Goal: Information Seeking & Learning: Check status

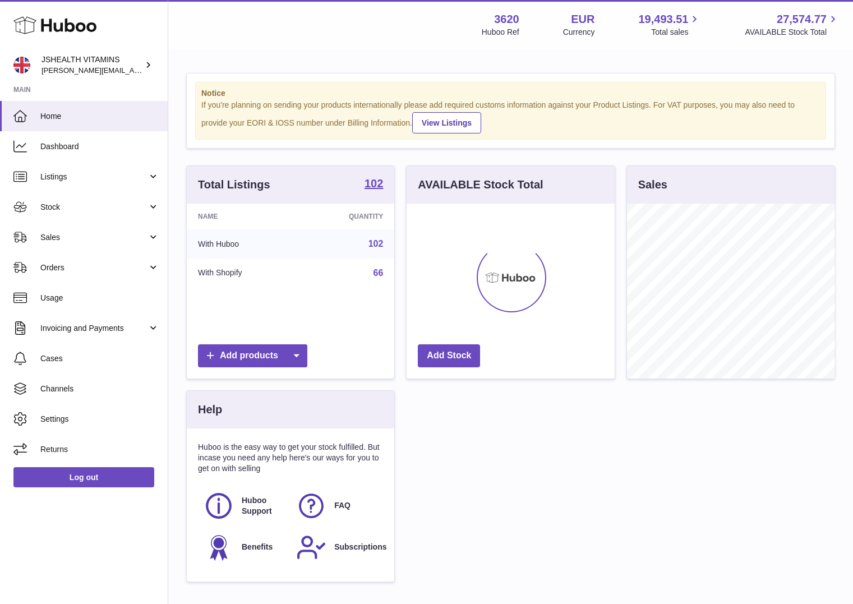
scroll to position [175, 208]
click at [69, 211] on span "Stock" at bounding box center [93, 207] width 107 height 11
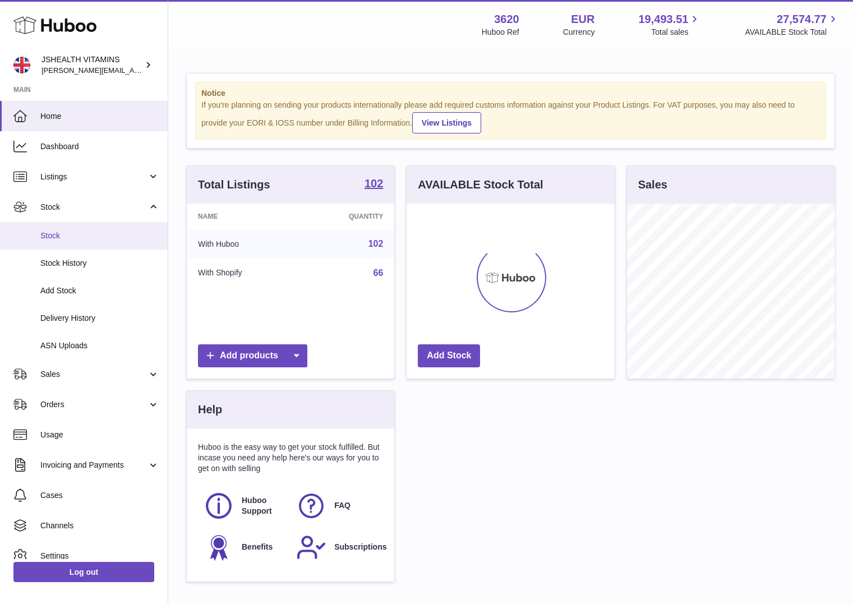
click at [63, 242] on link "Stock" at bounding box center [84, 235] width 168 height 27
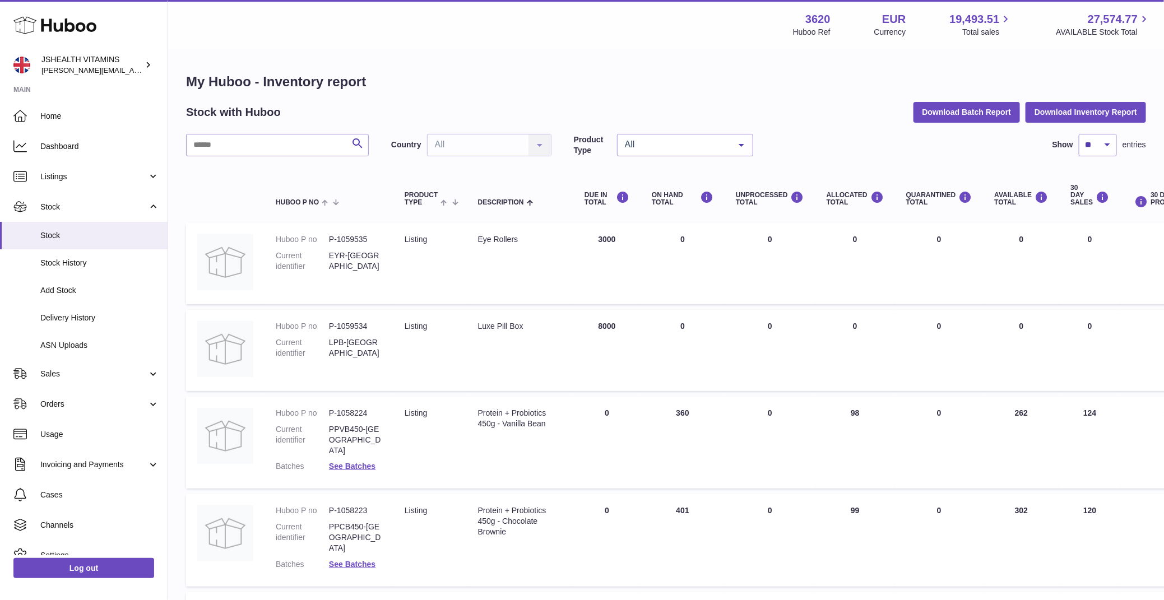
click at [285, 128] on div "My Huboo - Inventory report Stock with Huboo Download Batch Report Download Inv…" at bounding box center [666, 609] width 960 height 1072
click at [285, 130] on div "My Huboo - Inventory report Stock with Huboo Download Batch Report Download Inv…" at bounding box center [666, 609] width 960 height 1072
click at [273, 144] on input "text" at bounding box center [277, 145] width 183 height 22
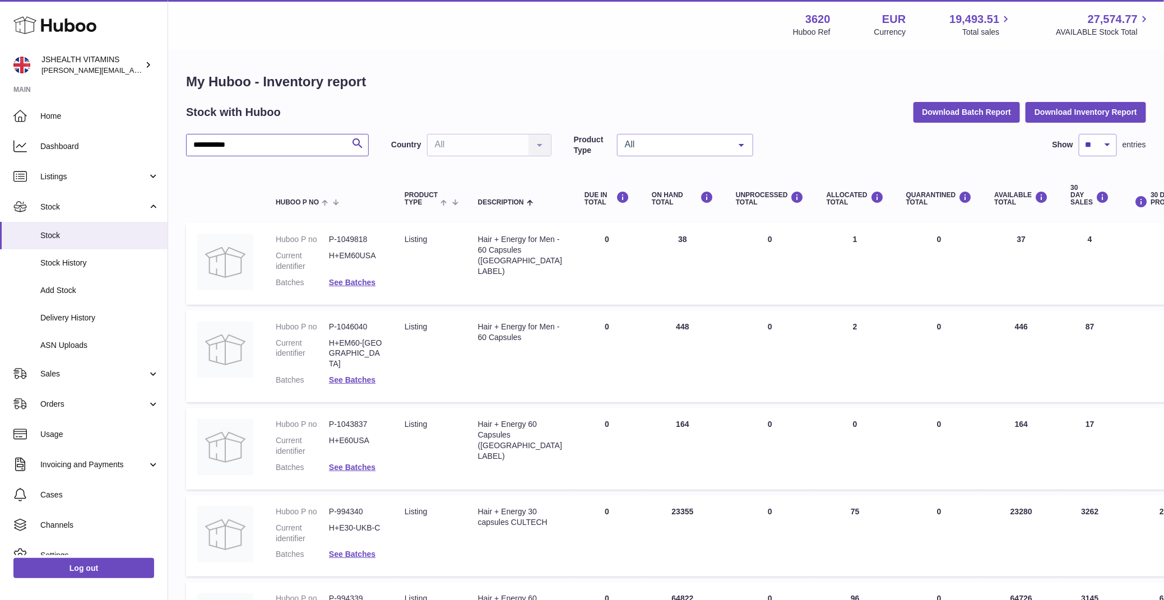
scroll to position [146, 0]
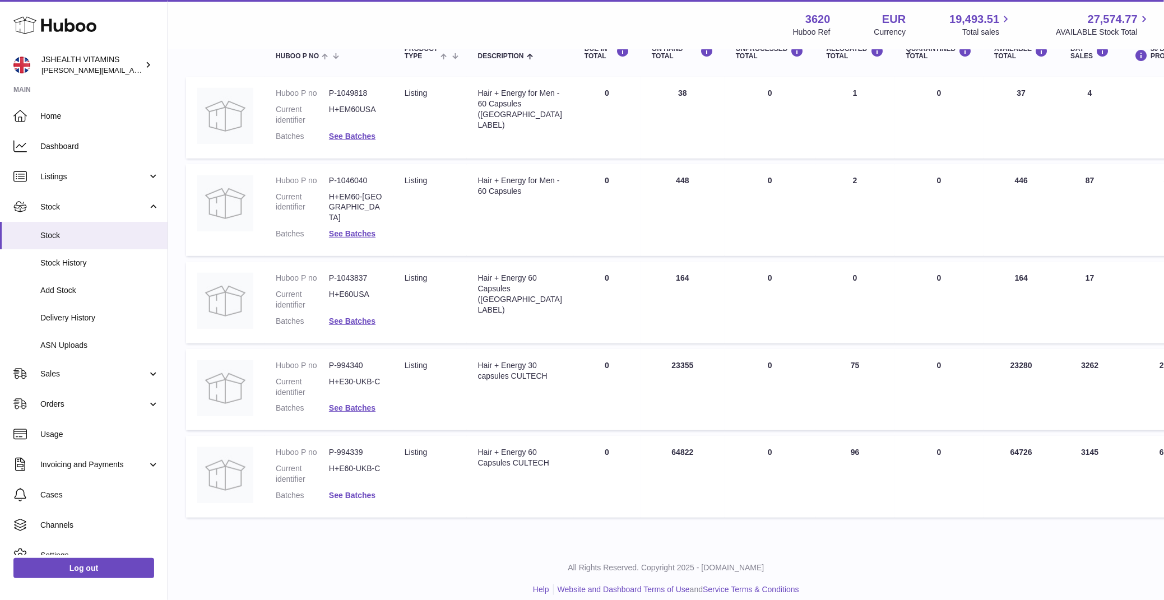
click at [361, 491] on link "See Batches" at bounding box center [352, 495] width 47 height 9
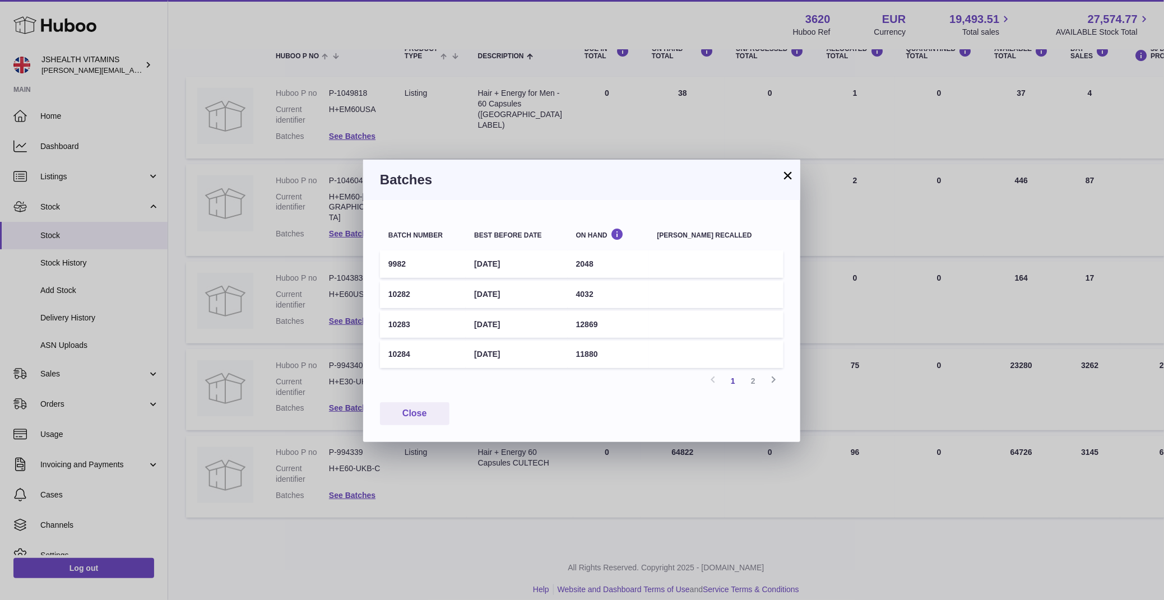
click at [511, 350] on td "[DATE]" at bounding box center [516, 354] width 101 height 27
click at [516, 267] on td "[DATE]" at bounding box center [516, 264] width 101 height 27
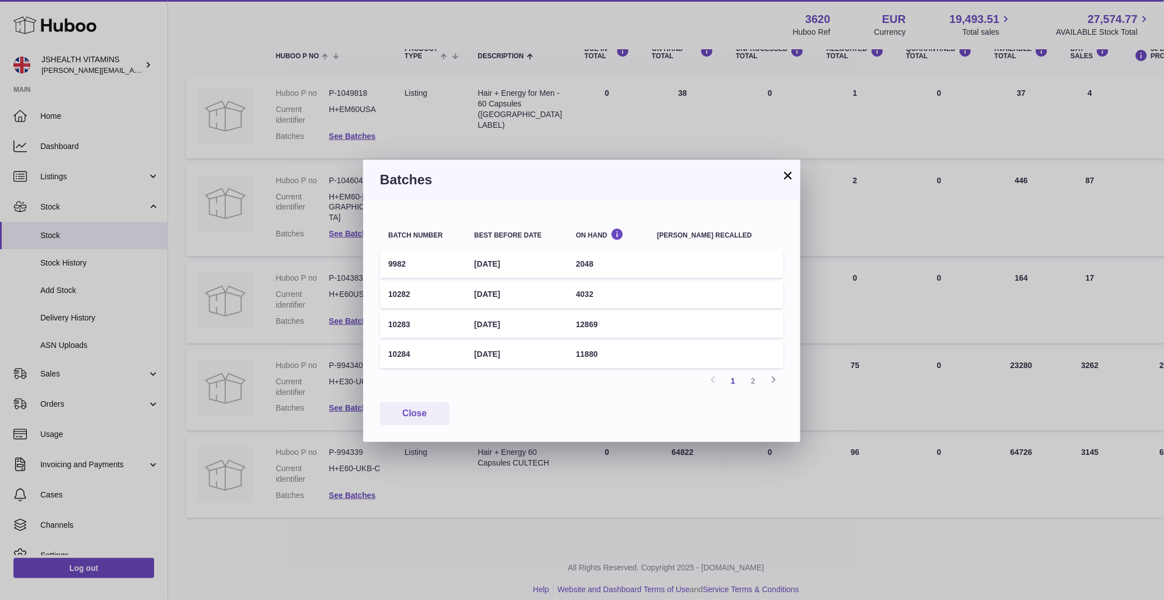
click at [516, 267] on td "[DATE]" at bounding box center [516, 264] width 101 height 27
copy tr "[DATE]"
click at [358, 149] on div "× Batches Batch number Best before date On Hand [PERSON_NAME] recalled 9982 [DA…" at bounding box center [582, 300] width 1164 height 600
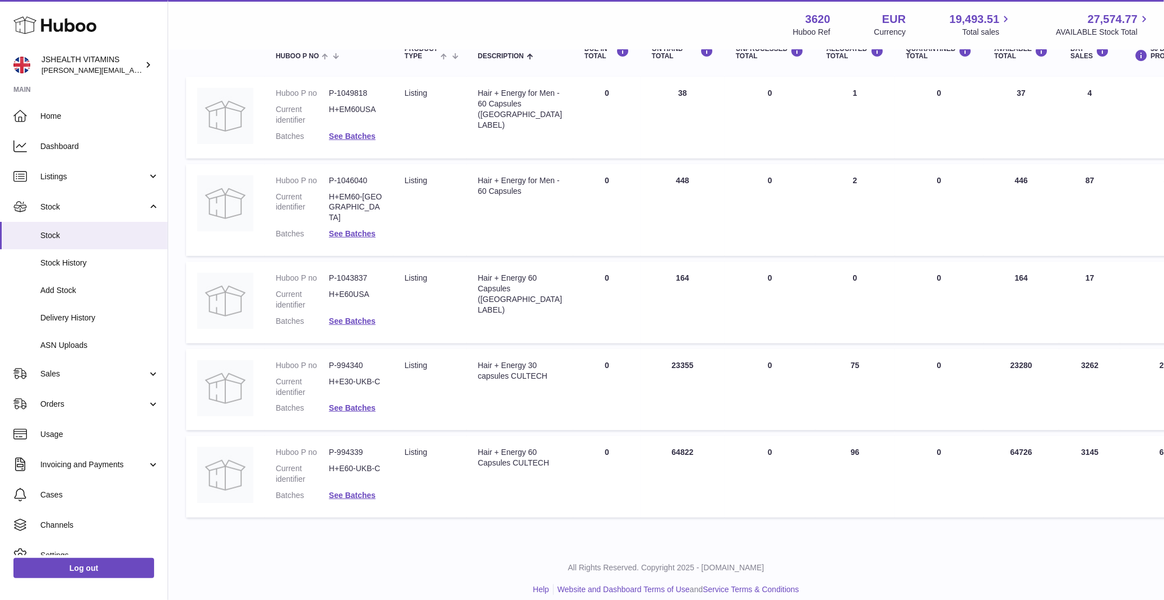
scroll to position [0, 0]
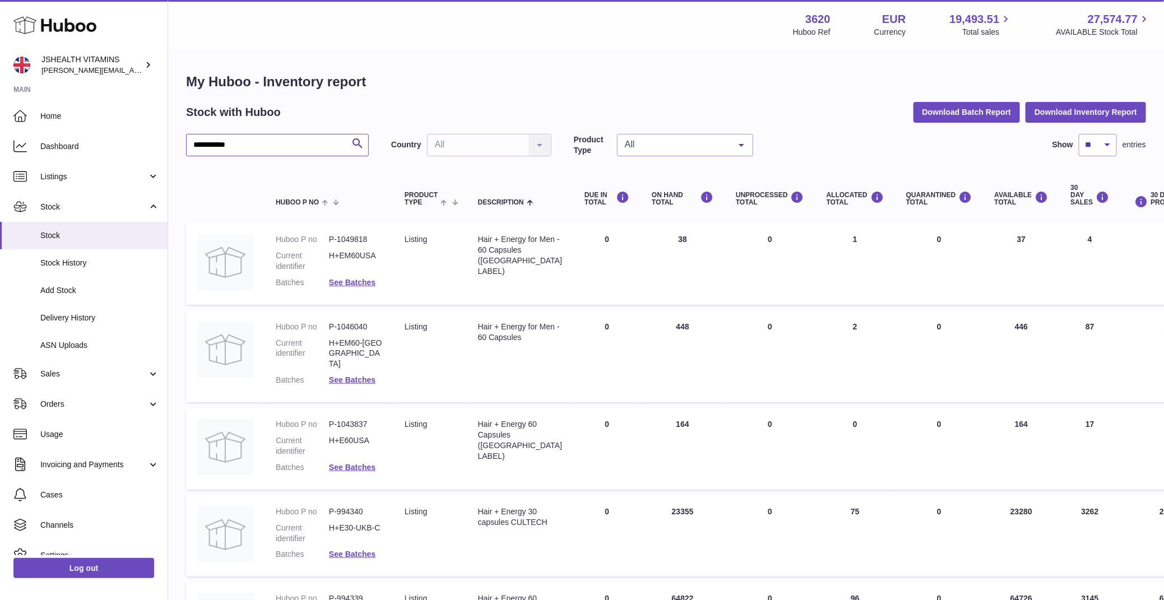
click at [295, 146] on input "**********" at bounding box center [277, 145] width 183 height 22
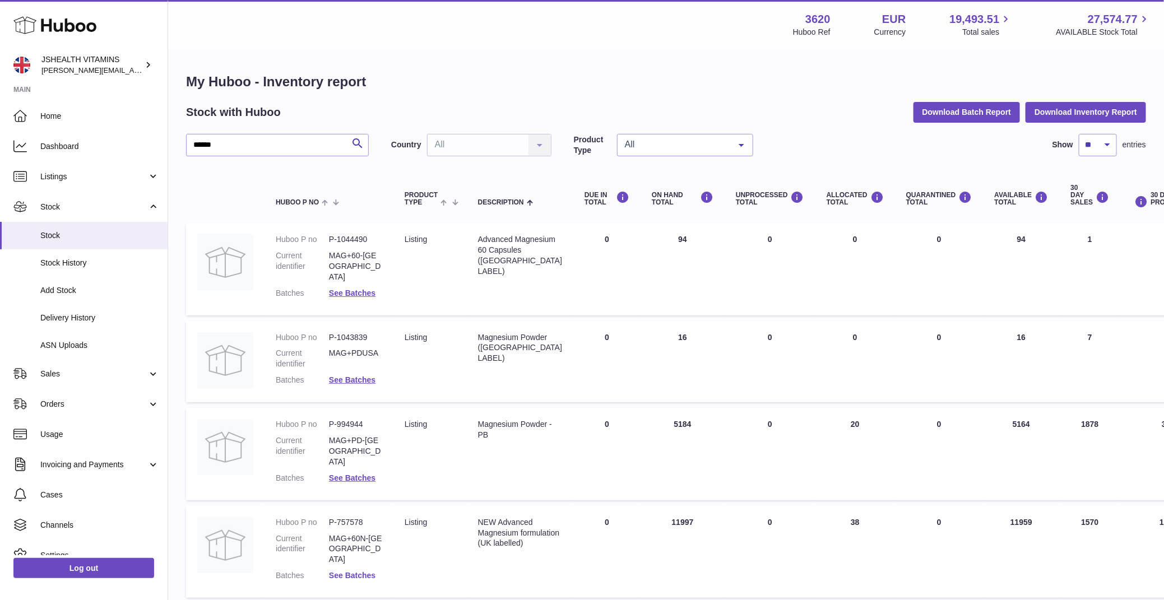
click at [349, 571] on link "See Batches" at bounding box center [352, 575] width 47 height 9
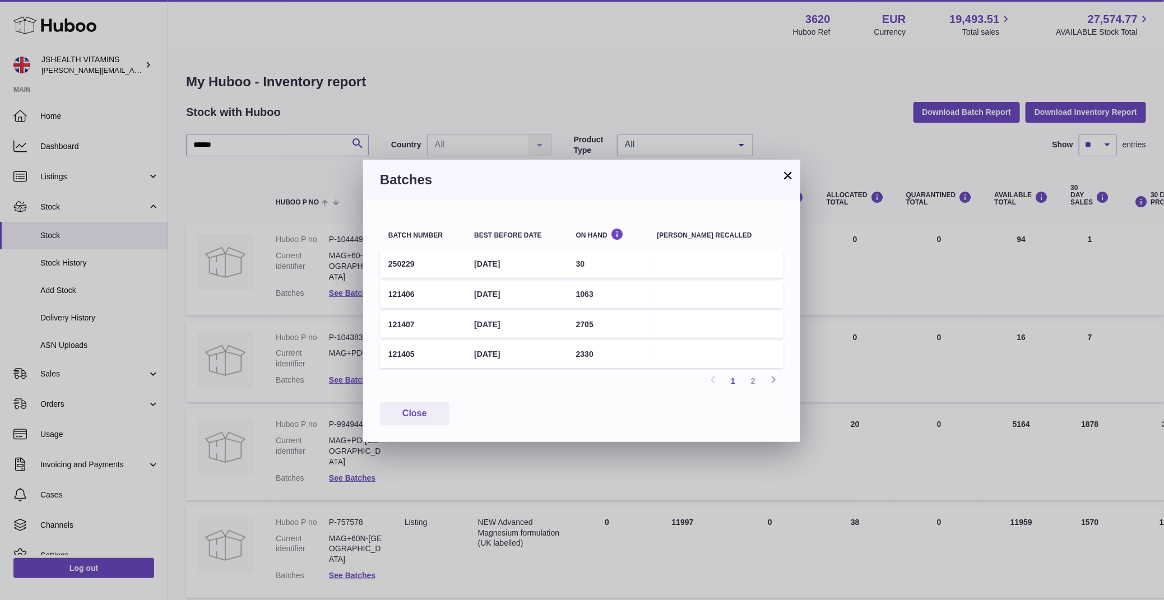
click at [502, 345] on td "[DATE]" at bounding box center [516, 354] width 101 height 27
click at [517, 258] on td "[DATE]" at bounding box center [516, 264] width 101 height 27
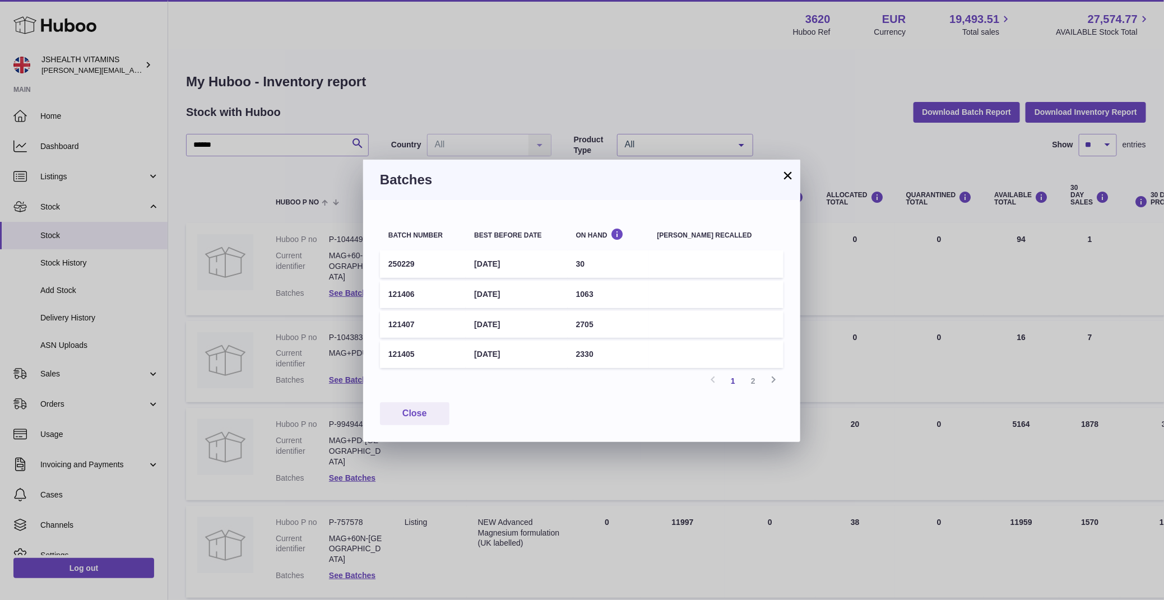
click at [517, 258] on td "[DATE]" at bounding box center [516, 264] width 101 height 27
click at [511, 292] on td "[DATE]" at bounding box center [516, 294] width 101 height 27
copy tr "[DATE]"
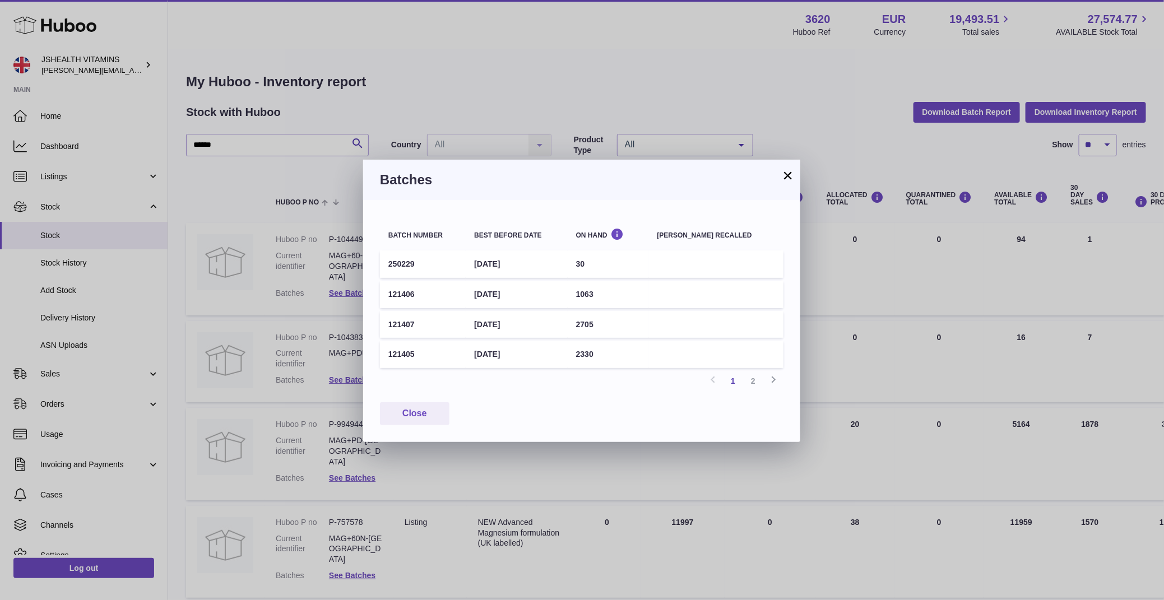
copy tr "[DATE]"
click at [595, 512] on div "× Batches Batch number Best before date On Hand [PERSON_NAME] recalled 250229 […" at bounding box center [582, 300] width 1164 height 600
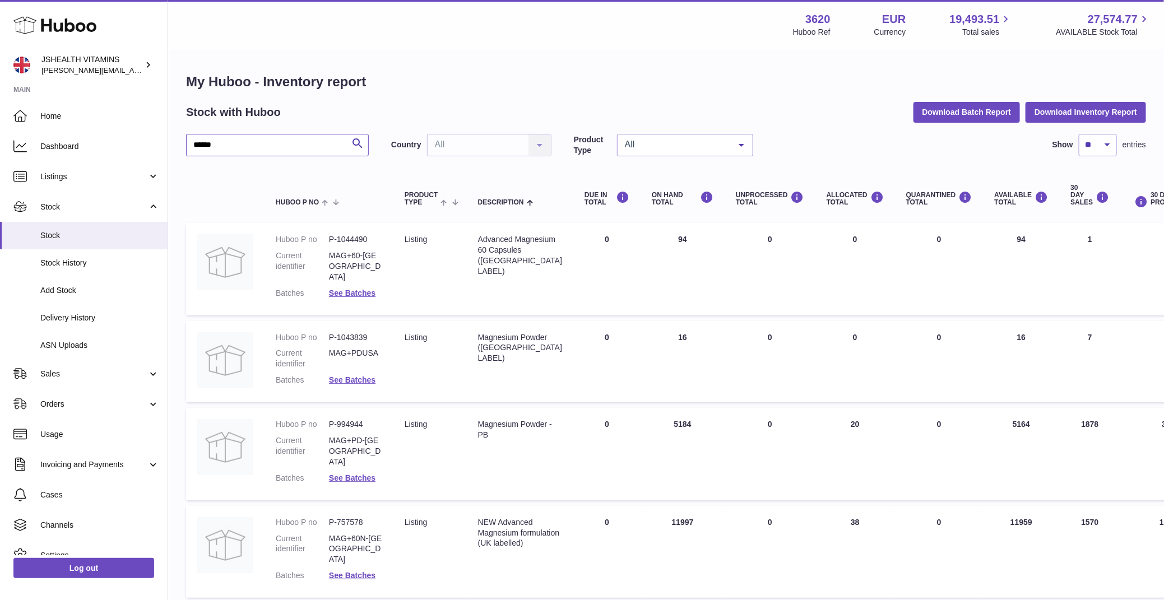
click at [322, 154] on input "******" at bounding box center [277, 145] width 183 height 22
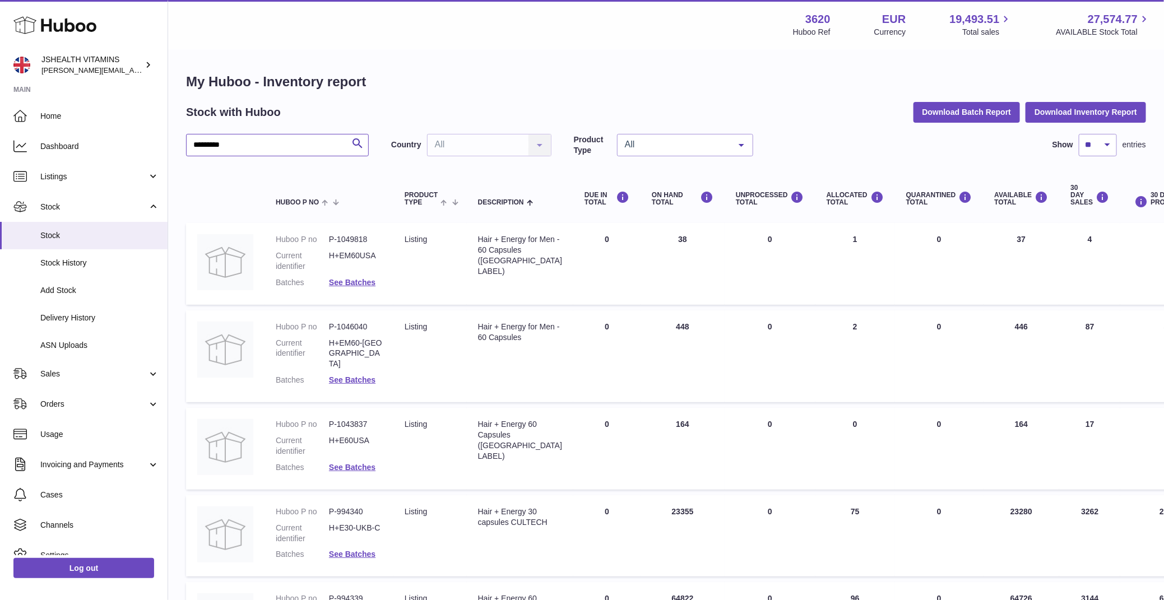
scroll to position [146, 0]
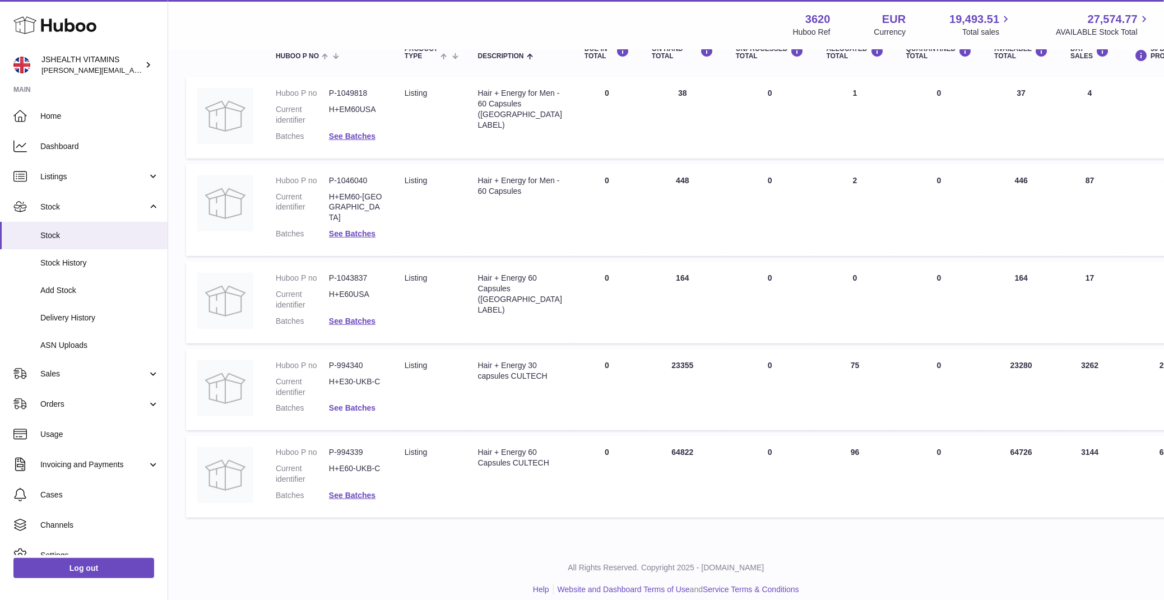
click at [349, 404] on link "See Batches" at bounding box center [352, 408] width 47 height 9
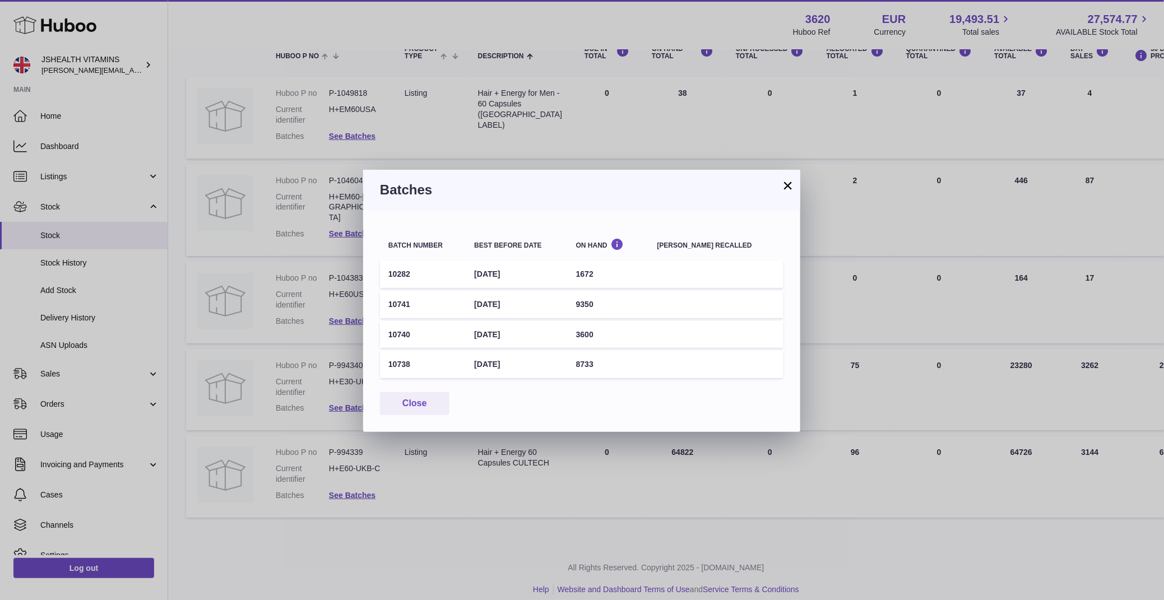
click at [418, 275] on td "10282" at bounding box center [423, 274] width 86 height 27
click at [516, 275] on td "[DATE]" at bounding box center [516, 274] width 101 height 27
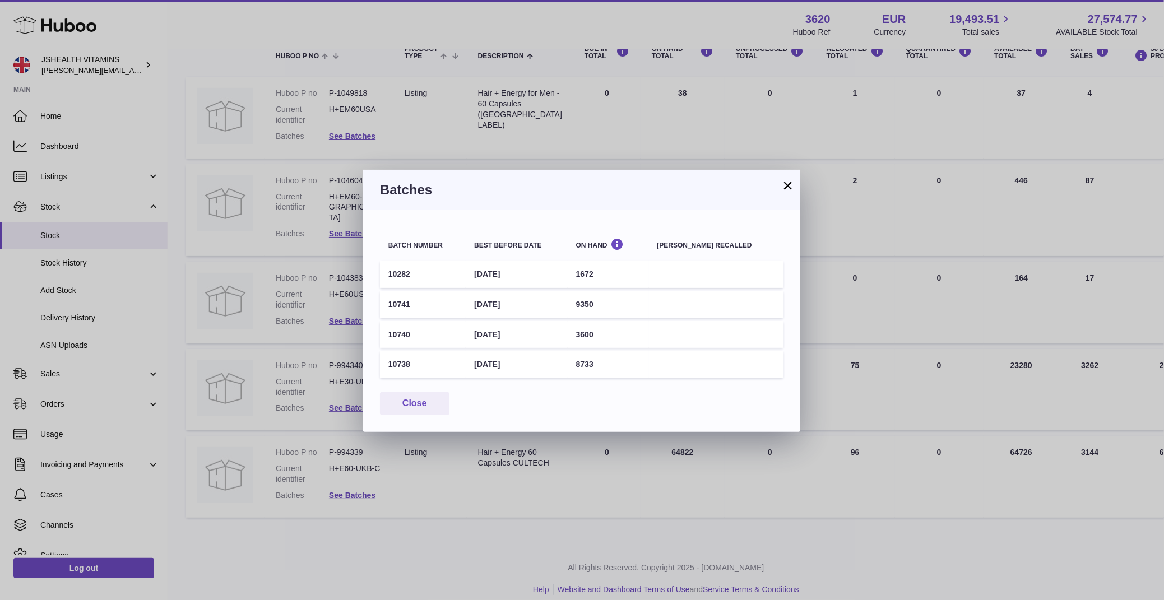
click at [516, 275] on td "[DATE]" at bounding box center [516, 274] width 101 height 27
copy tr "[DATE]"
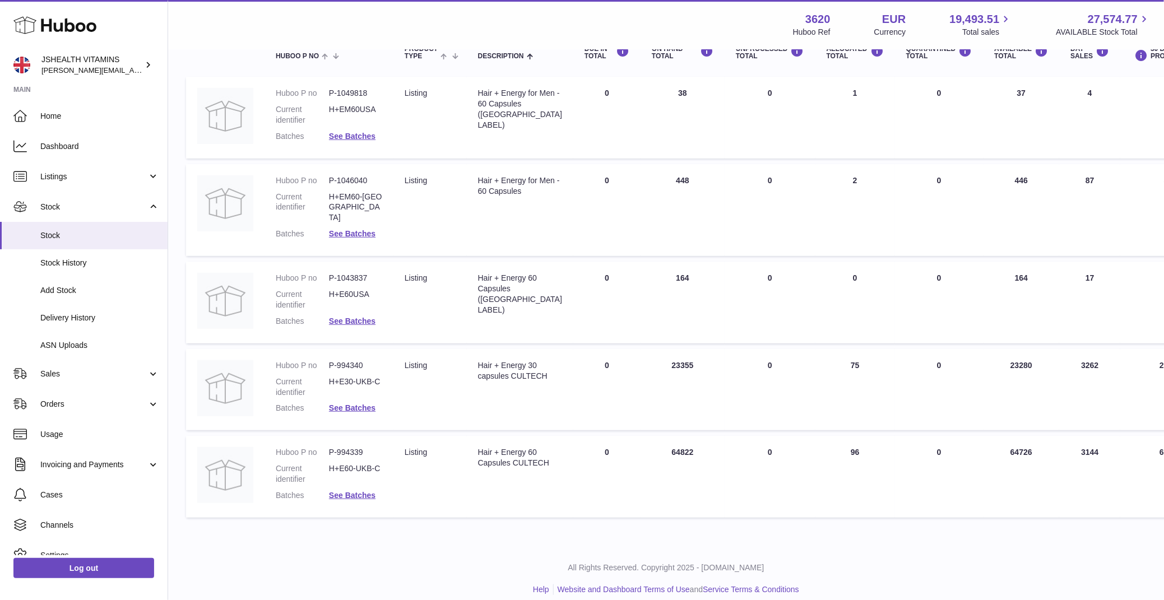
click at [420, 149] on div at bounding box center [582, 300] width 1164 height 600
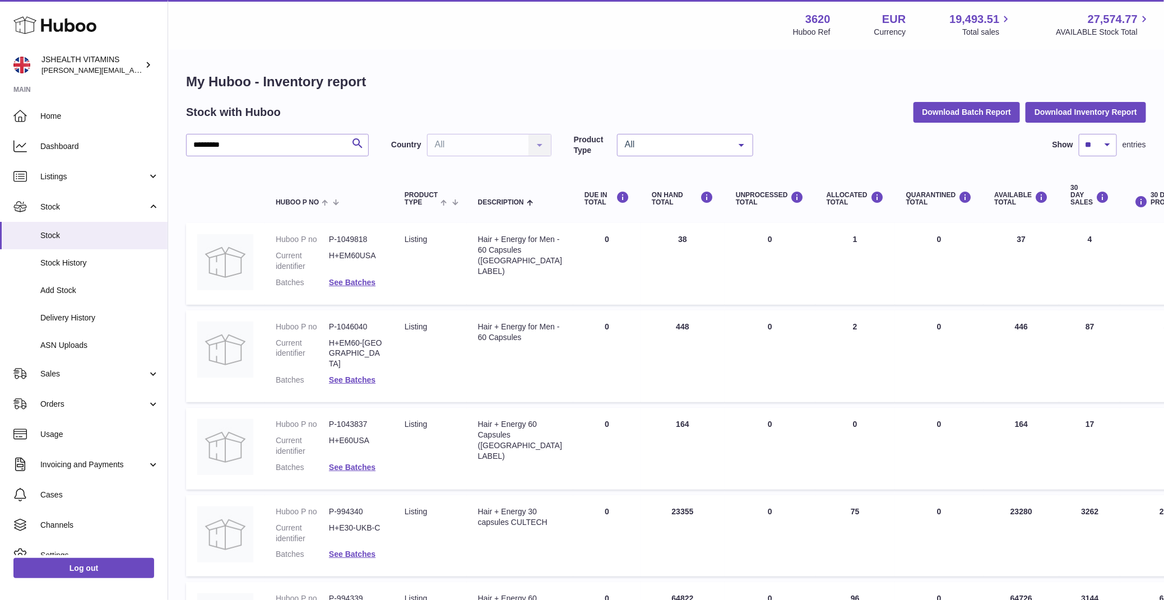
click at [269, 159] on div "********* Search Country All All No elements found. Consider changing the searc…" at bounding box center [666, 402] width 960 height 536
click at [270, 148] on input "*********" at bounding box center [277, 145] width 183 height 22
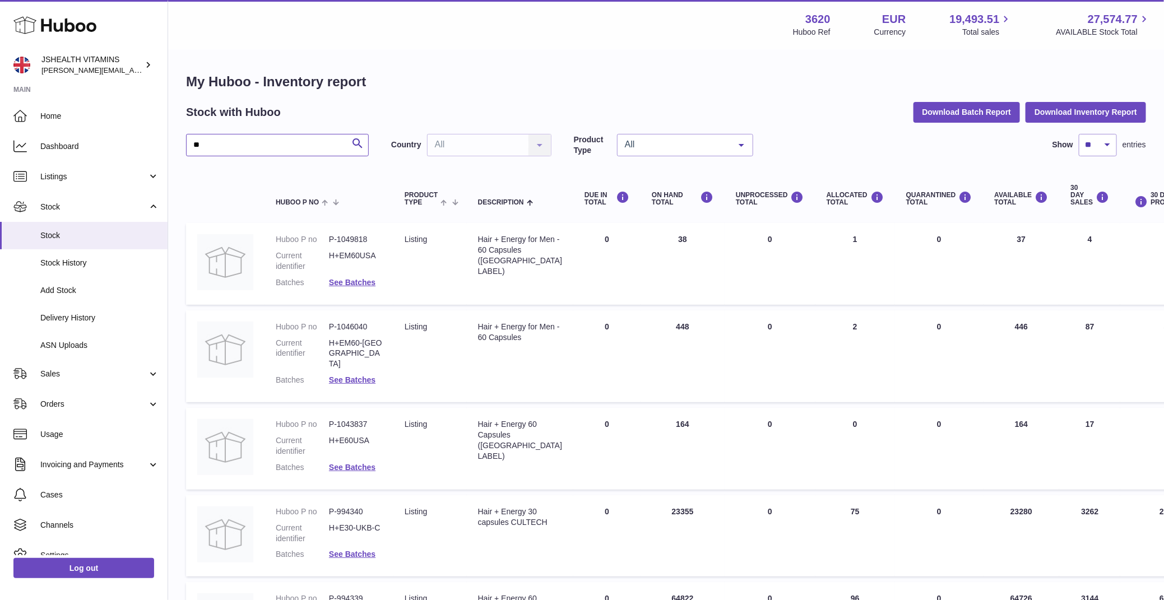
type input "*"
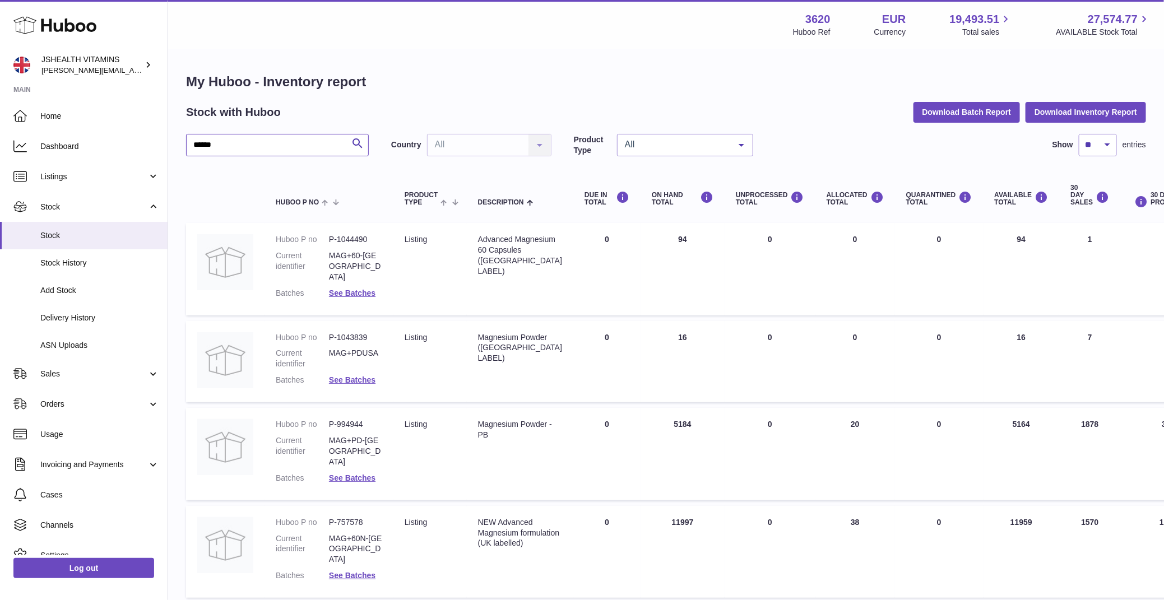
scroll to position [59, 0]
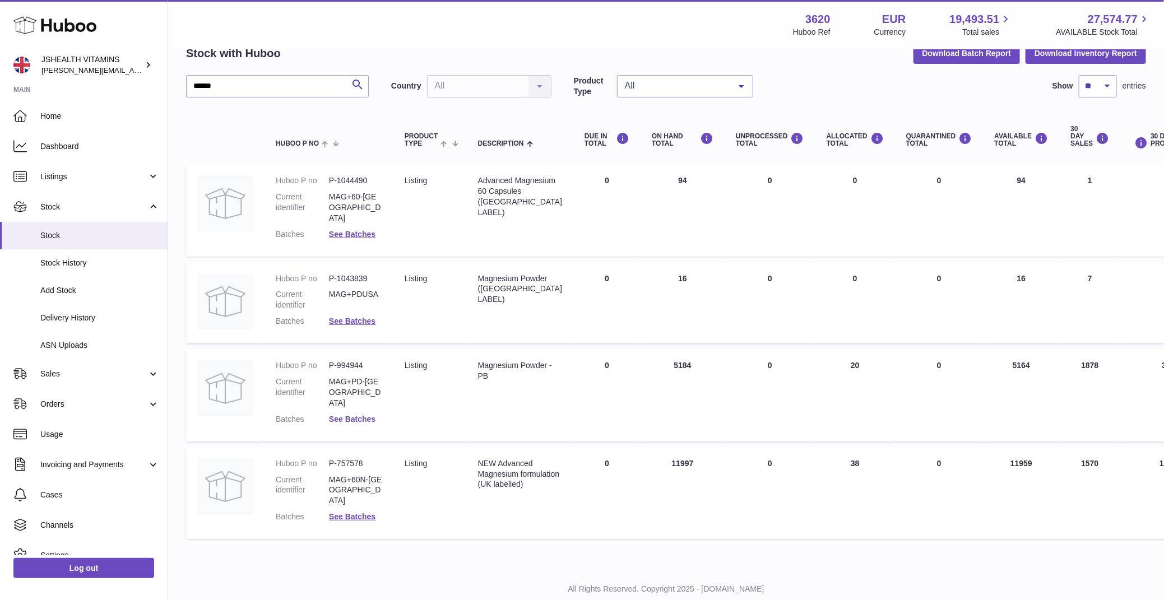
click at [345, 415] on link "See Batches" at bounding box center [352, 419] width 47 height 9
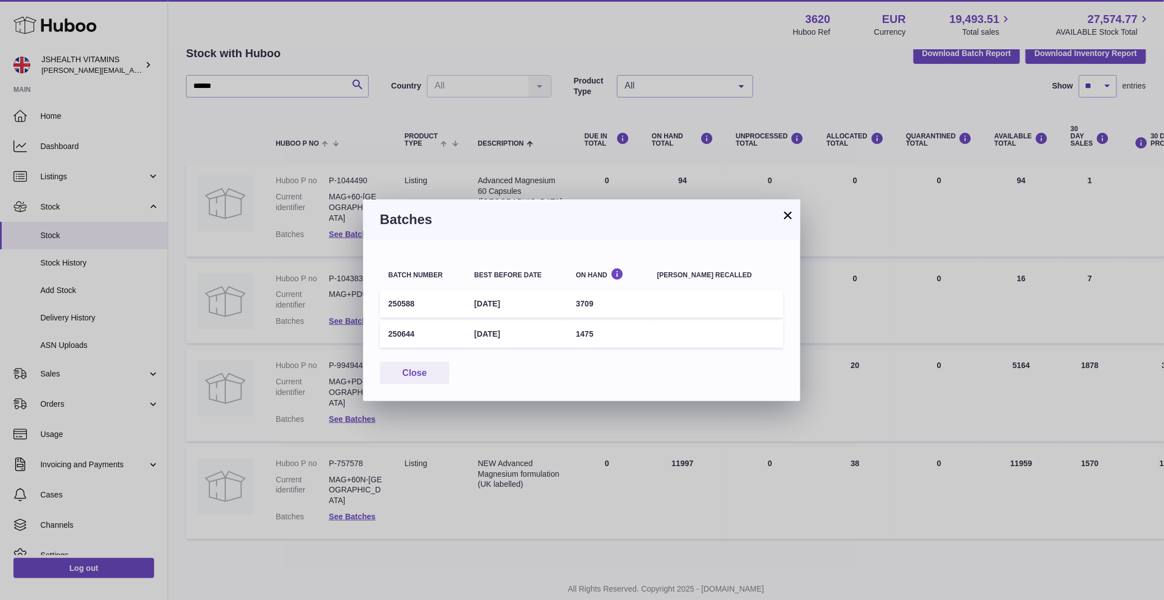
click at [529, 307] on td "[DATE]" at bounding box center [516, 303] width 101 height 27
copy tr "[DATE]"
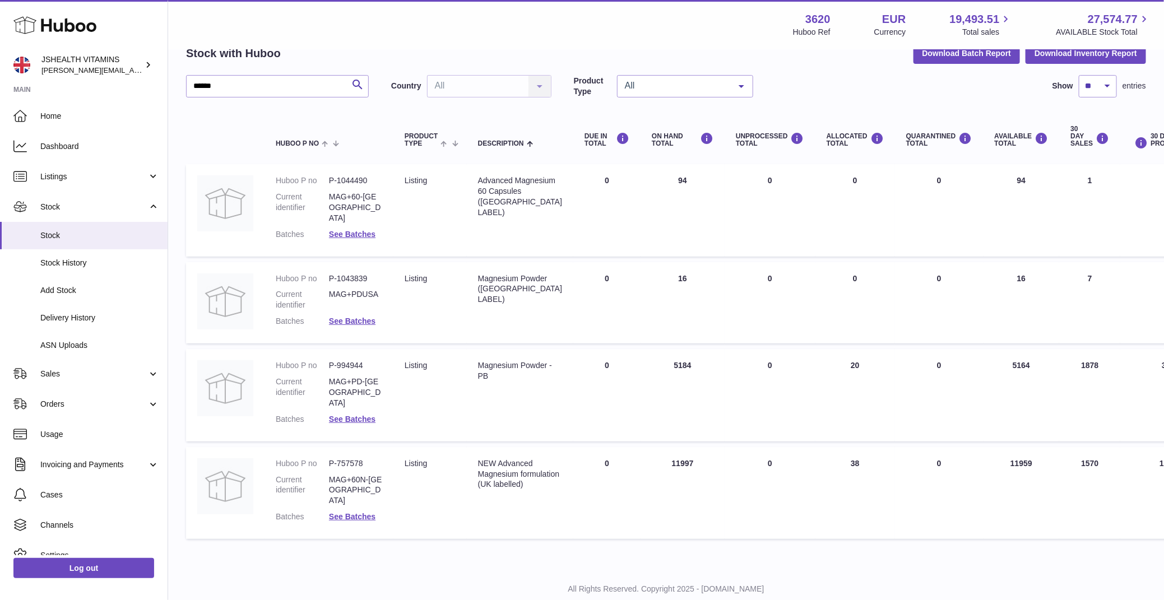
click at [460, 171] on div at bounding box center [582, 300] width 1164 height 600
click at [301, 98] on div "****** Search Country All All No elements found. Consider changing the search q…" at bounding box center [666, 310] width 960 height 470
click at [300, 95] on input "******" at bounding box center [277, 86] width 183 height 22
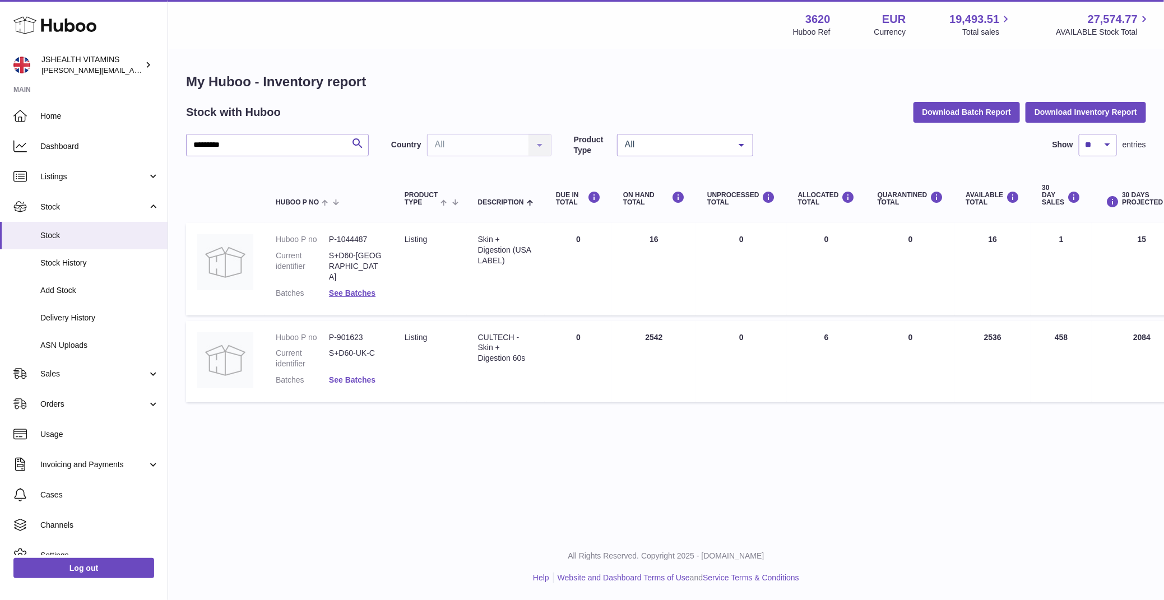
click at [356, 376] on link "See Batches" at bounding box center [352, 380] width 47 height 9
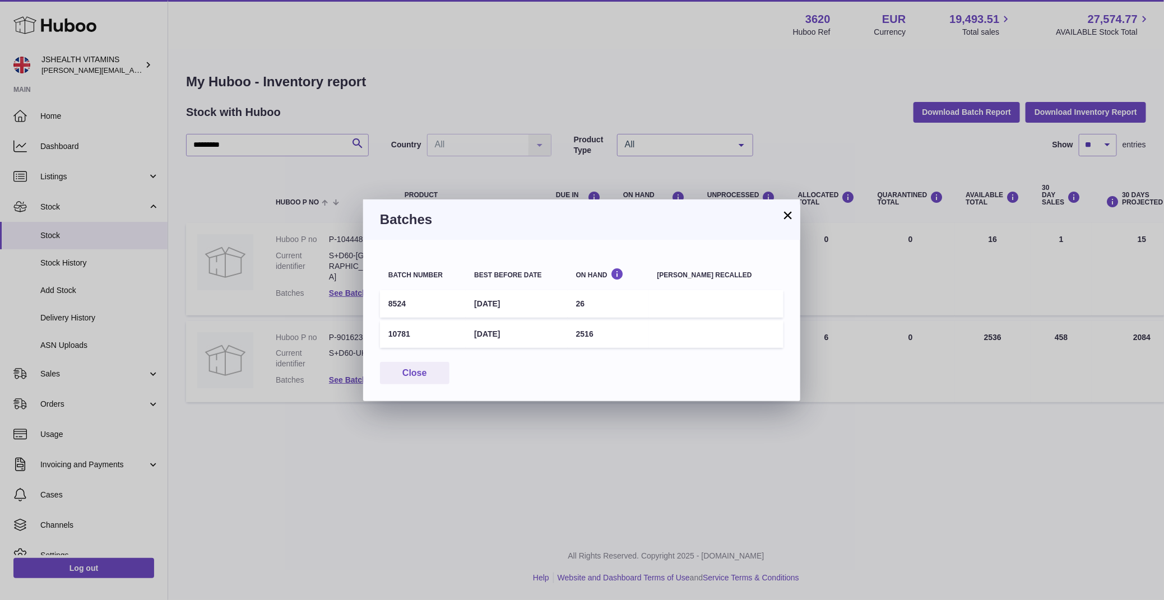
click at [497, 330] on td "[DATE]" at bounding box center [516, 334] width 101 height 27
copy tr "[DATE]"
click at [852, 401] on div "× Batches Batch number Best before date On Hand [PERSON_NAME] recalled 8524 [DA…" at bounding box center [582, 300] width 1164 height 600
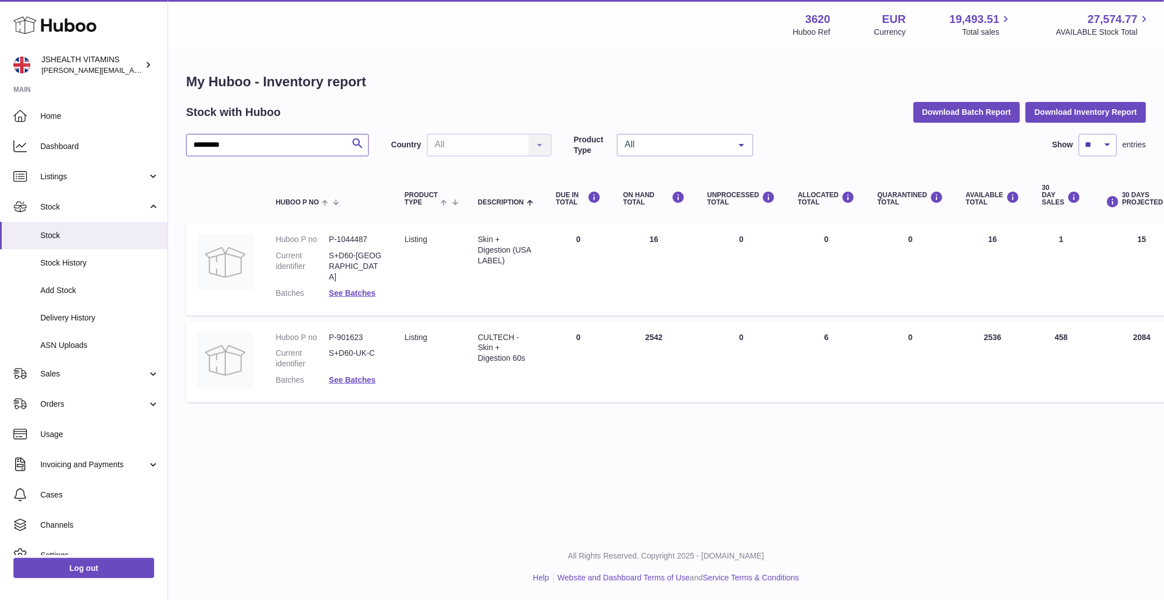
click at [303, 136] on input "*********" at bounding box center [277, 145] width 183 height 22
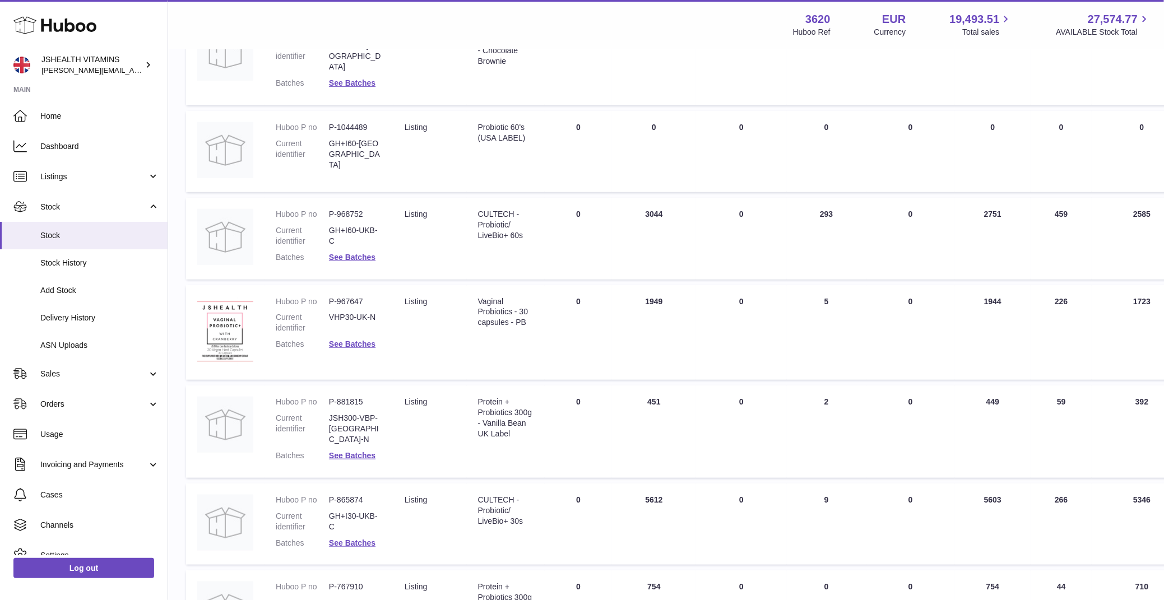
scroll to position [298, 0]
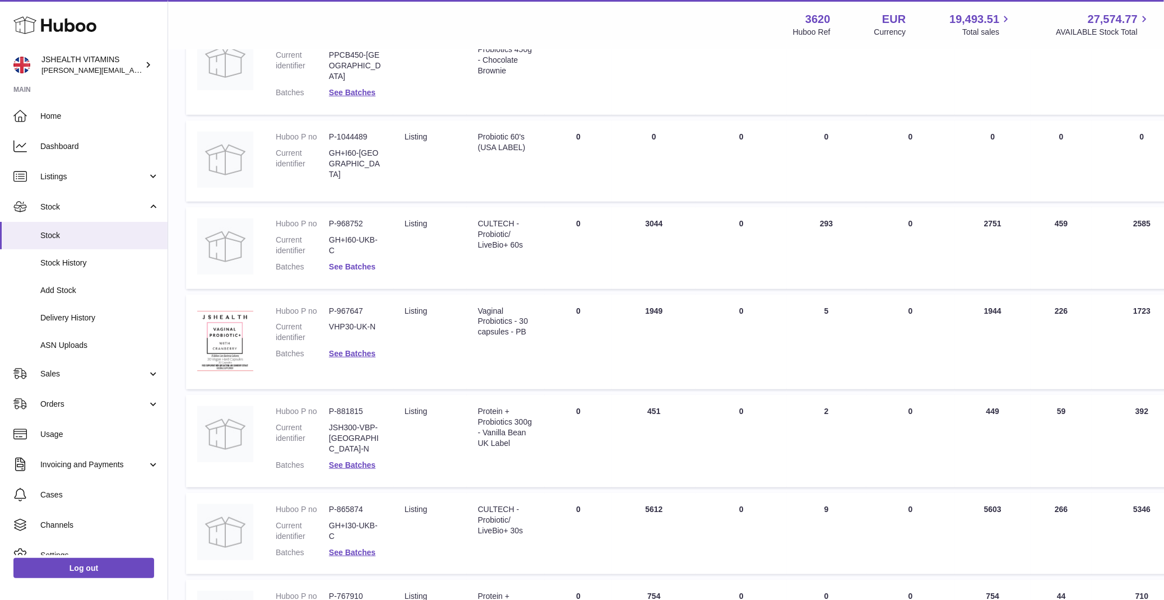
click at [359, 262] on link "See Batches" at bounding box center [352, 266] width 47 height 9
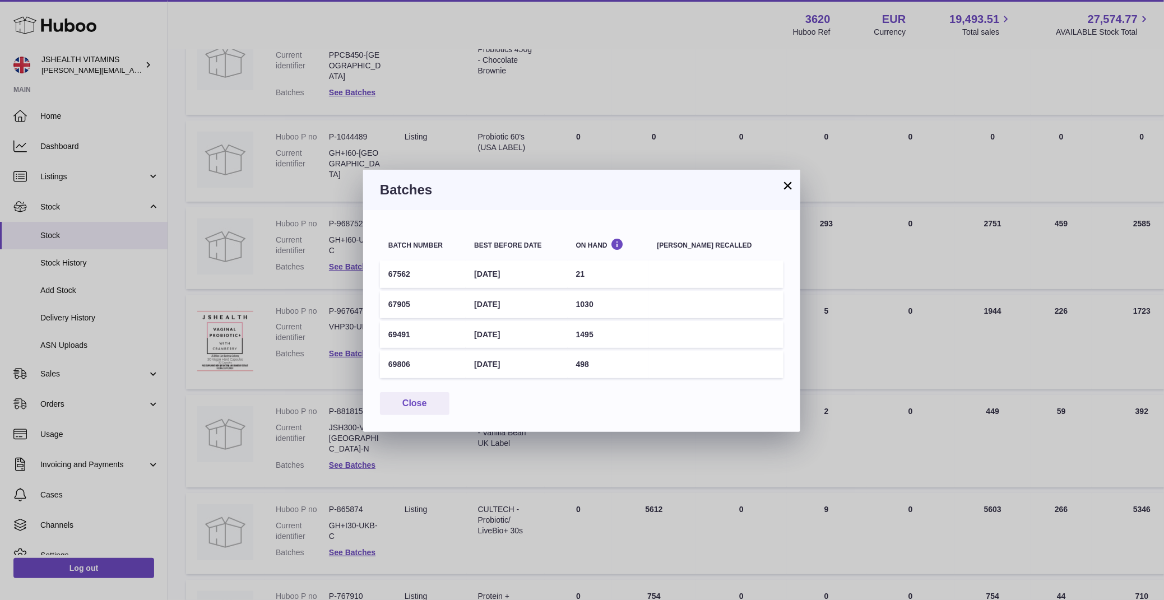
click at [519, 305] on td "[DATE]" at bounding box center [516, 304] width 101 height 27
copy tr "[DATE]"
click at [529, 338] on td "[DATE]" at bounding box center [516, 334] width 101 height 27
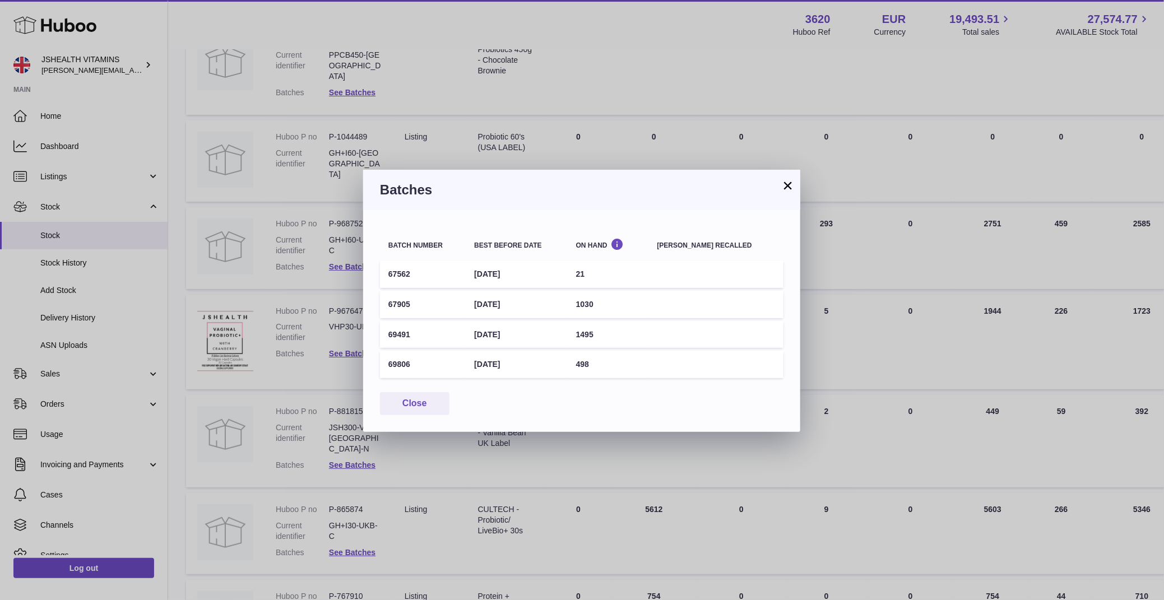
click at [529, 338] on td "[DATE]" at bounding box center [516, 334] width 101 height 27
copy tr "[DATE]"
click at [409, 85] on div "× Batches Batch number Best before date On Hand [PERSON_NAME] recalled 67562 [D…" at bounding box center [582, 300] width 1164 height 600
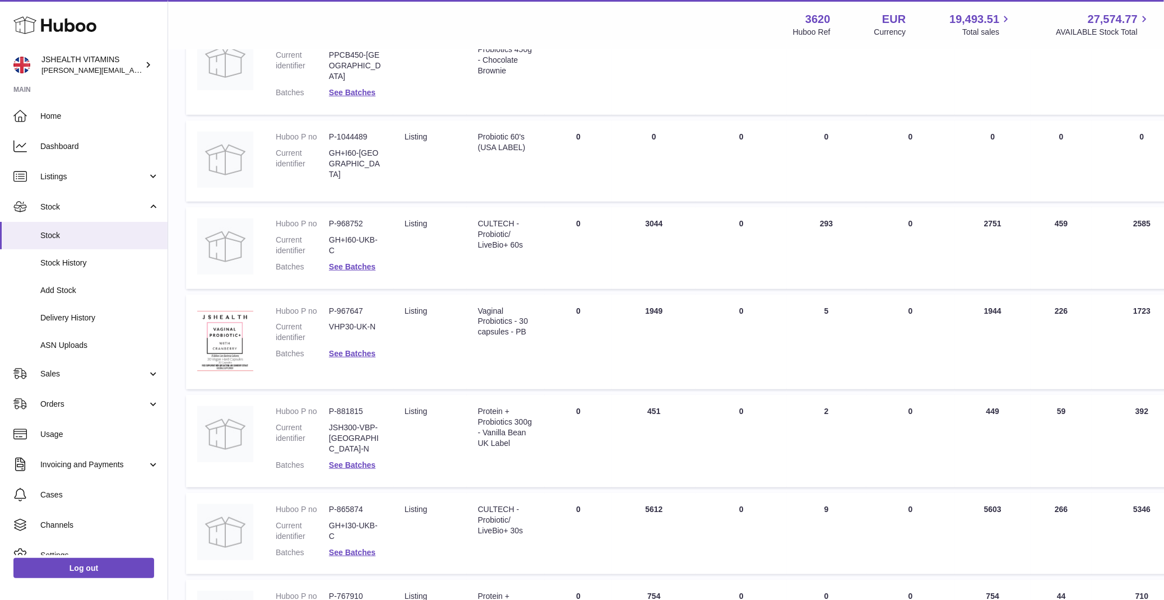
scroll to position [0, 0]
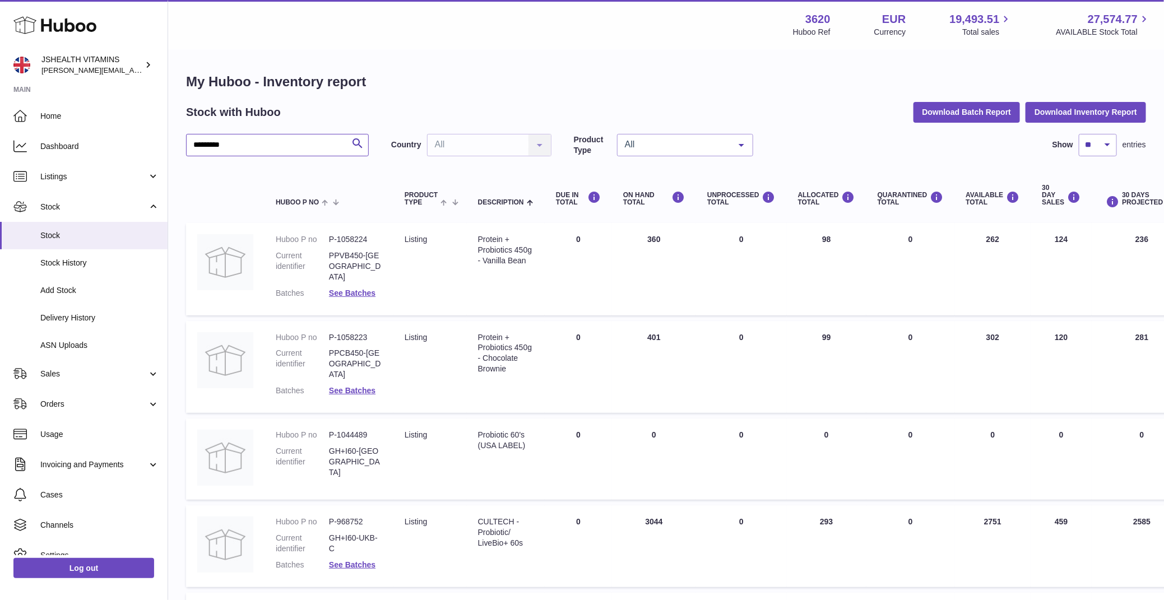
click at [281, 140] on input "*********" at bounding box center [277, 145] width 183 height 22
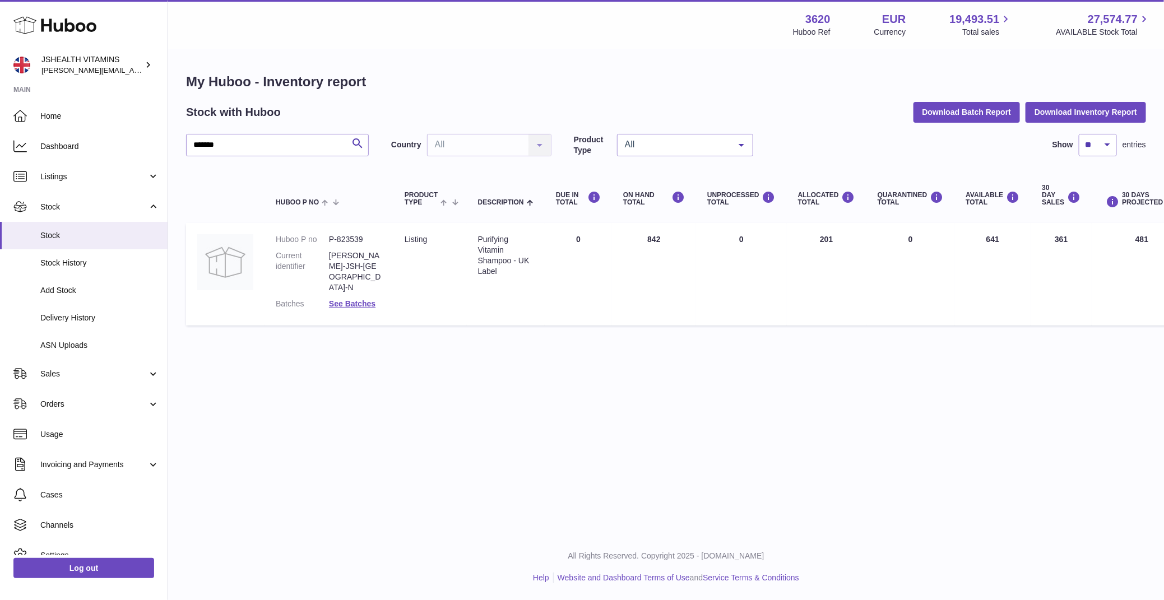
click at [348, 290] on dl "Huboo P no P-823539 Current identifier [PERSON_NAME]-JSH-[GEOGRAPHIC_DATA]-N Ba…" at bounding box center [329, 274] width 107 height 80
click at [348, 299] on link "See Batches" at bounding box center [352, 303] width 47 height 9
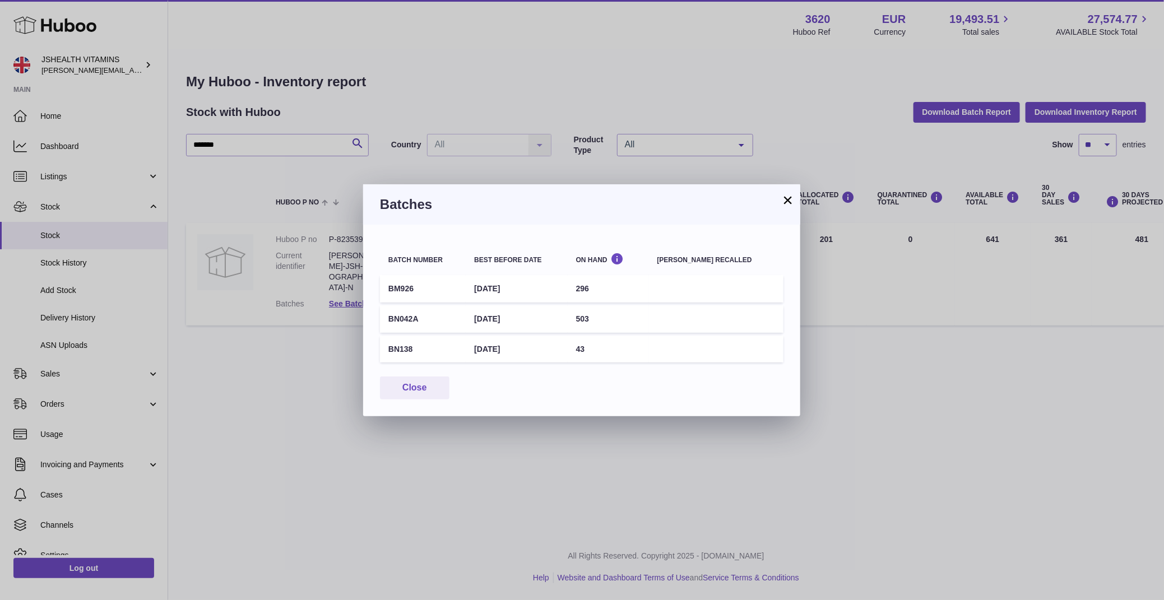
click at [508, 313] on td "[DATE]" at bounding box center [516, 319] width 101 height 27
copy tr "[DATE]"
click at [312, 140] on div "× Batches Batch number Best before date On Hand [PERSON_NAME] recalled BM926 [D…" at bounding box center [582, 300] width 1164 height 600
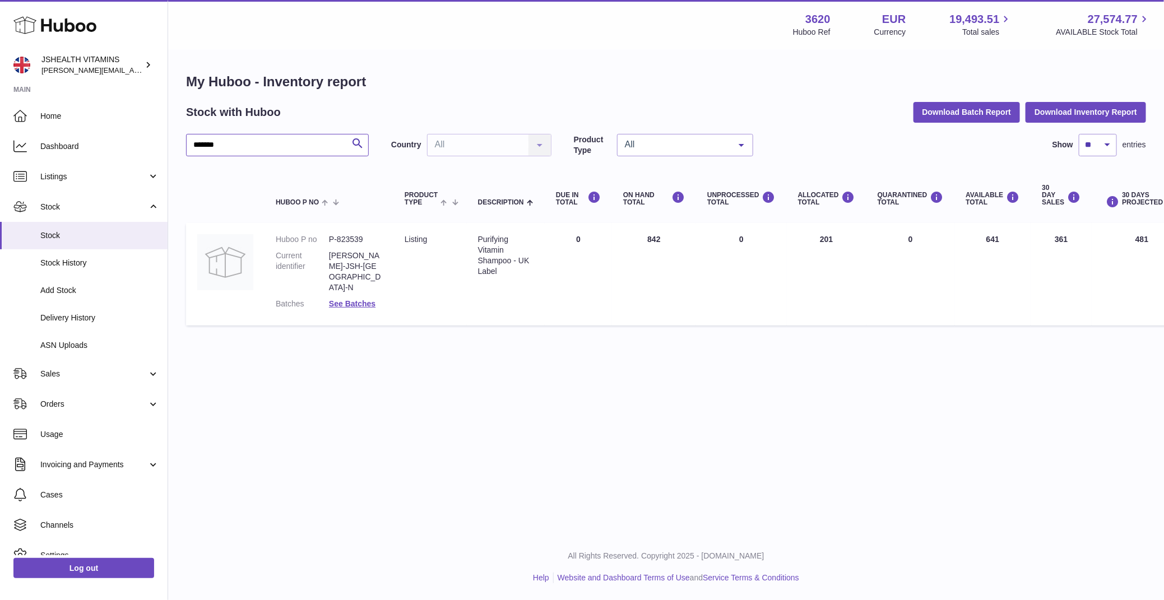
click at [312, 140] on input "*******" at bounding box center [277, 145] width 183 height 22
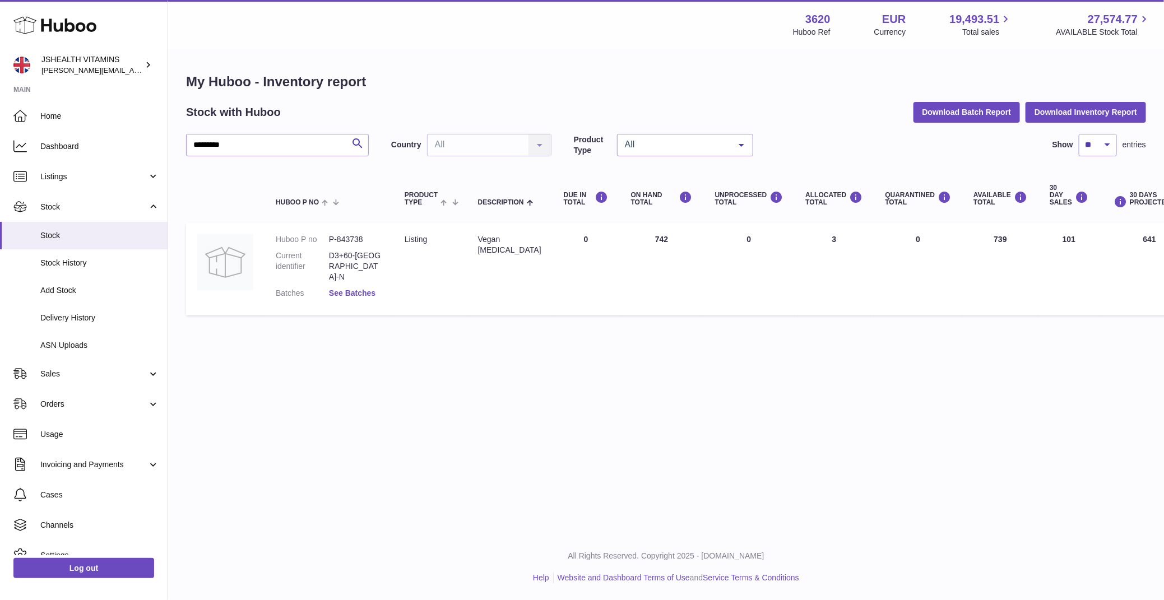
click at [350, 289] on link "See Batches" at bounding box center [352, 293] width 47 height 9
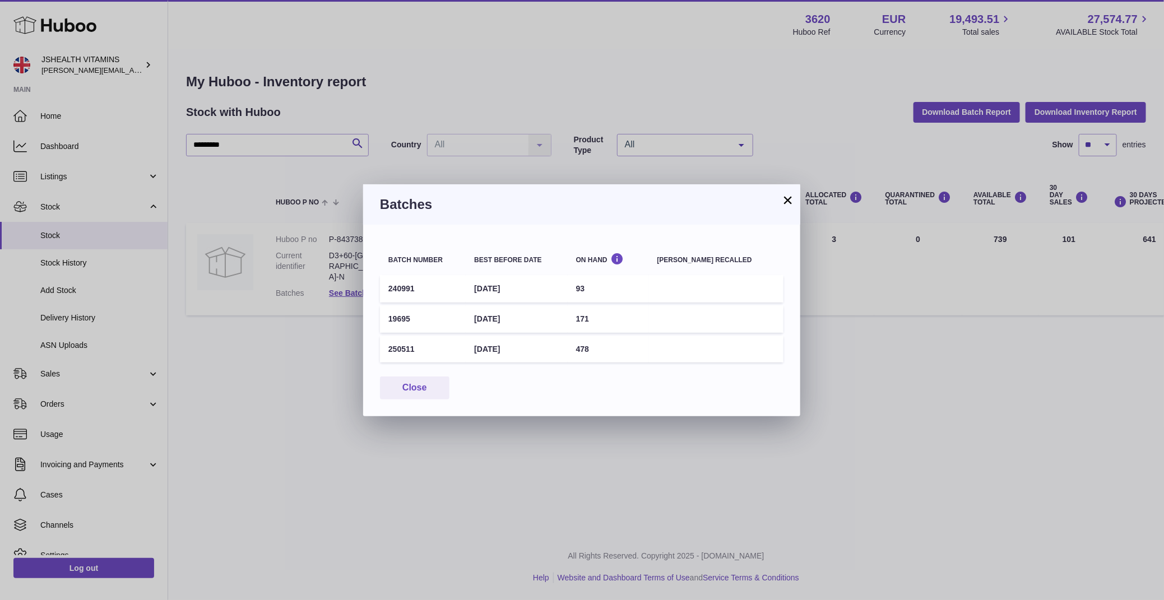
click at [426, 350] on td "250511" at bounding box center [423, 349] width 86 height 27
click at [529, 345] on td "[DATE]" at bounding box center [516, 349] width 101 height 27
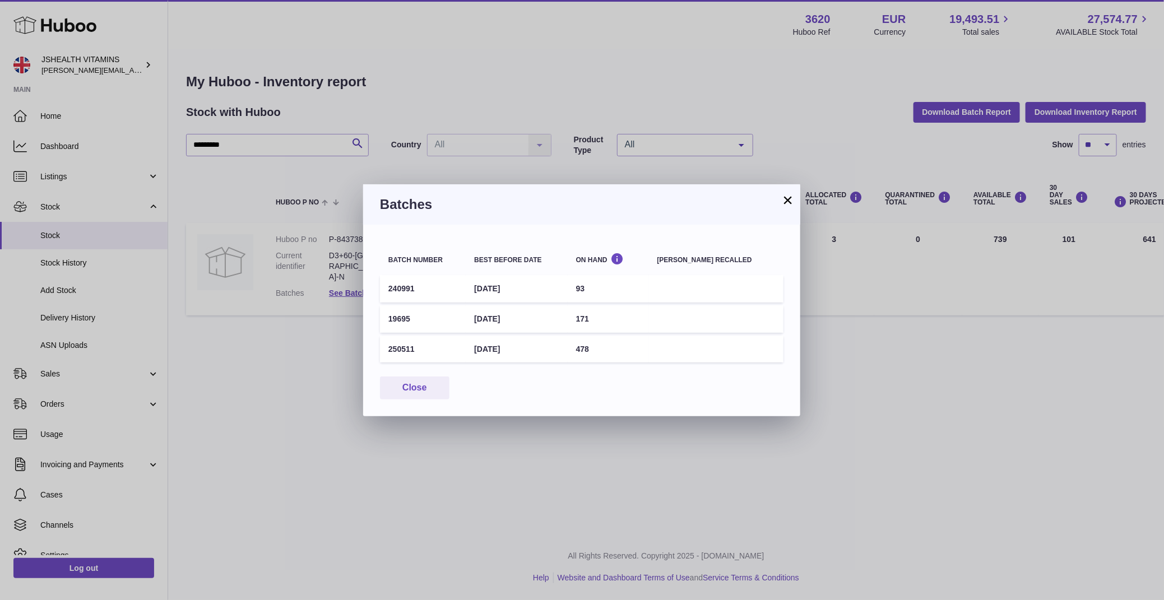
click at [529, 345] on td "[DATE]" at bounding box center [516, 349] width 101 height 27
click at [380, 139] on div "× Batches Batch number Best before date On Hand [PERSON_NAME] recalled 240991 […" at bounding box center [582, 300] width 1164 height 600
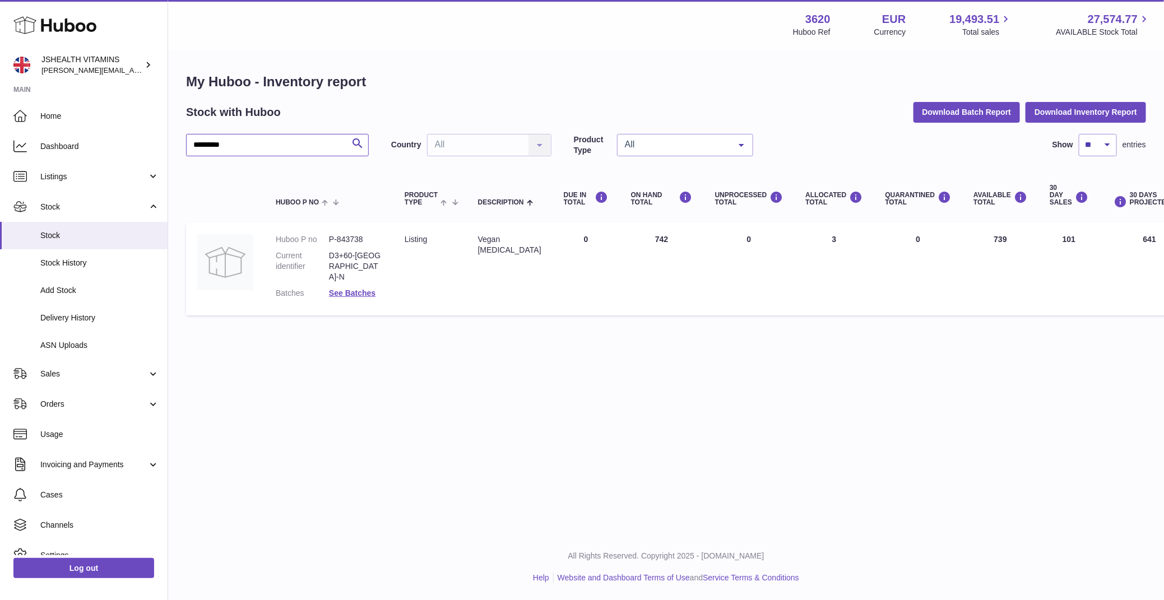
click at [323, 146] on input "*********" at bounding box center [277, 145] width 183 height 22
type input "*"
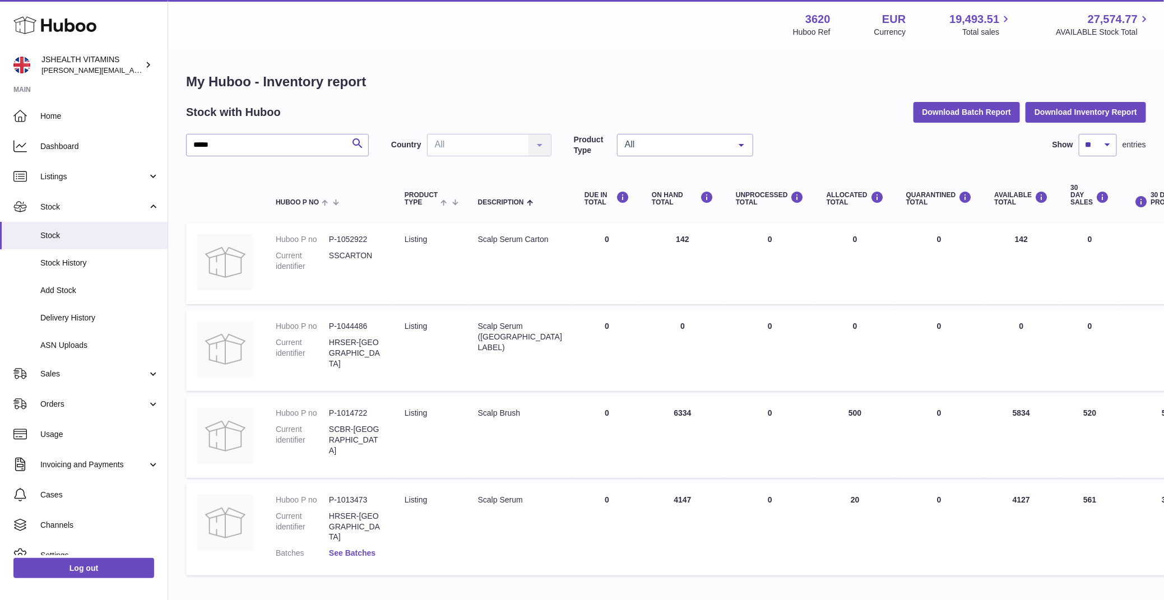
click at [359, 549] on link "See Batches" at bounding box center [352, 553] width 47 height 9
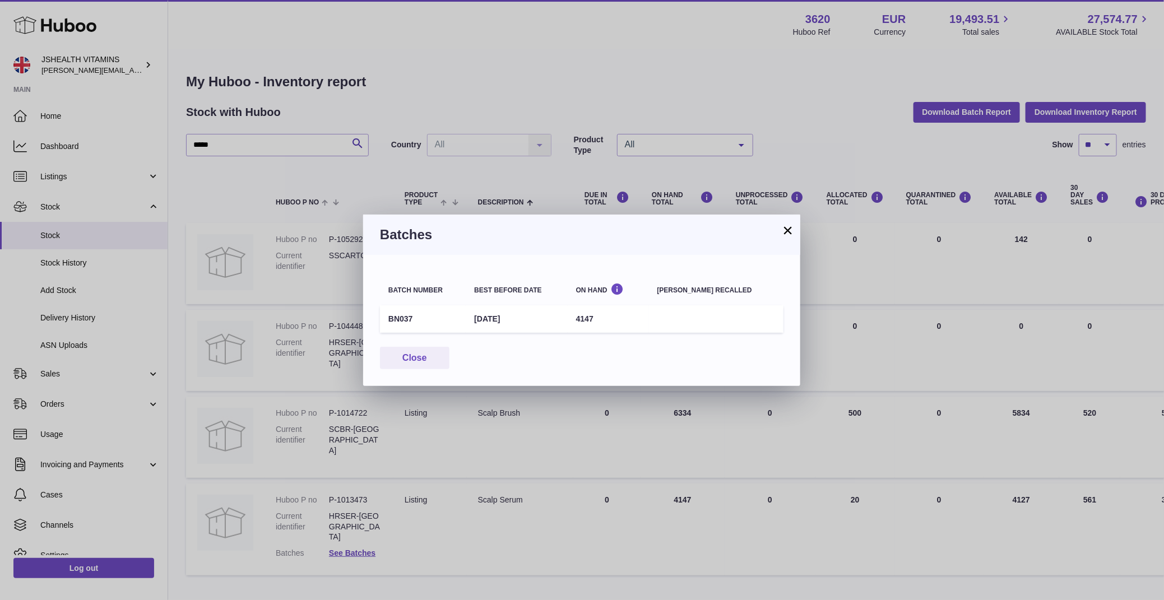
click at [510, 326] on td "[DATE]" at bounding box center [516, 319] width 101 height 27
click at [390, 175] on div "× Batches Batch number Best before date On Hand [PERSON_NAME] recalled BN037 [D…" at bounding box center [582, 300] width 1164 height 600
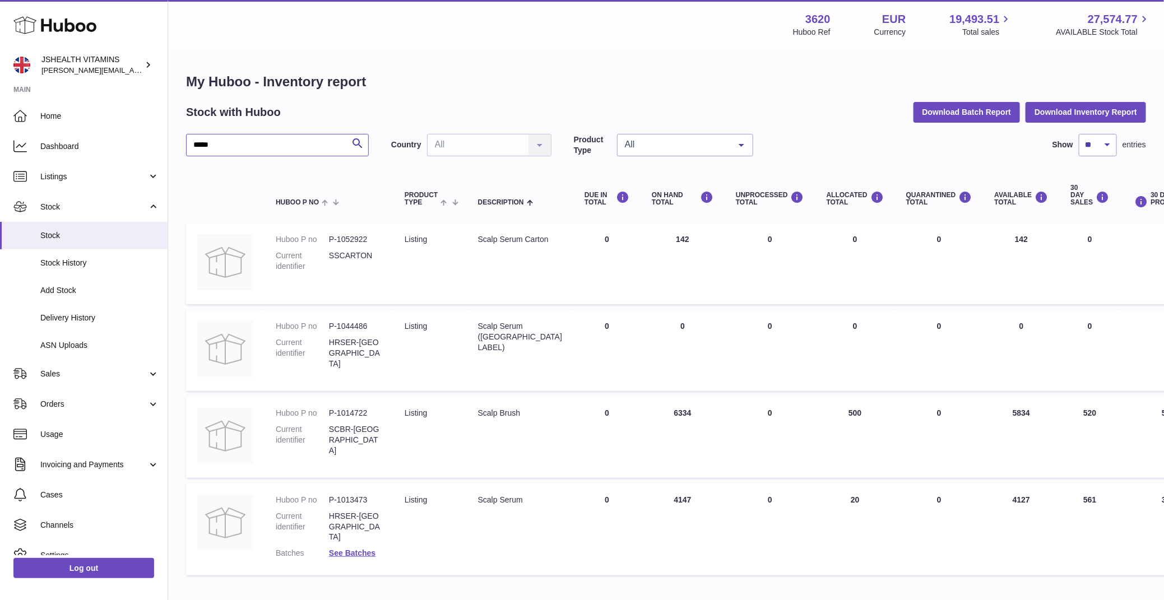
click at [297, 149] on input "*****" at bounding box center [277, 145] width 183 height 22
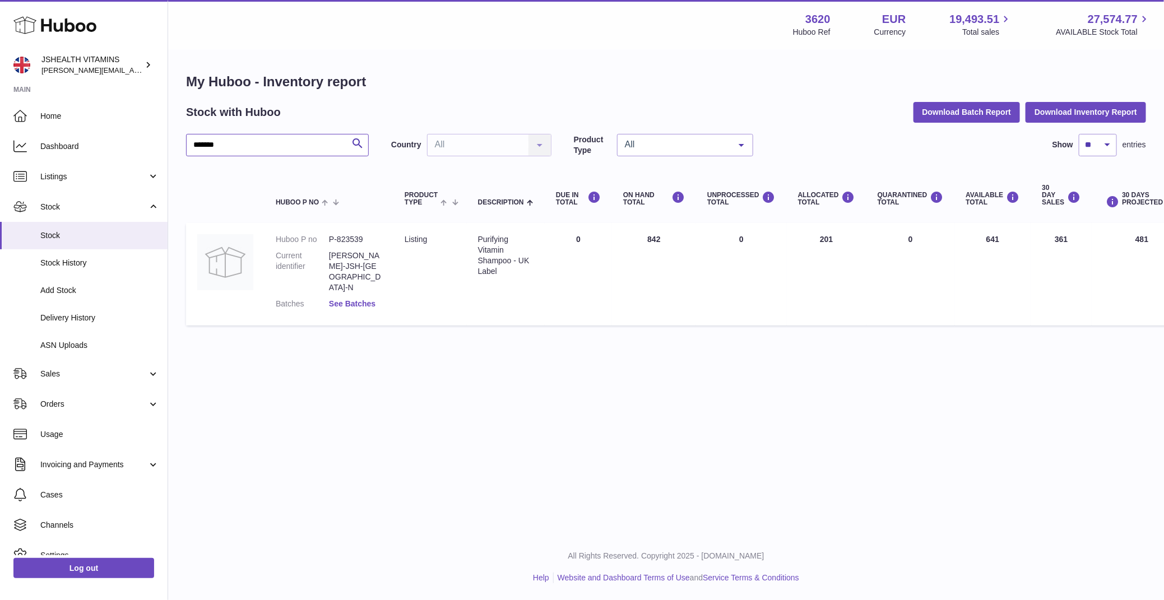
type input "*******"
click at [363, 299] on link "See Batches" at bounding box center [352, 303] width 47 height 9
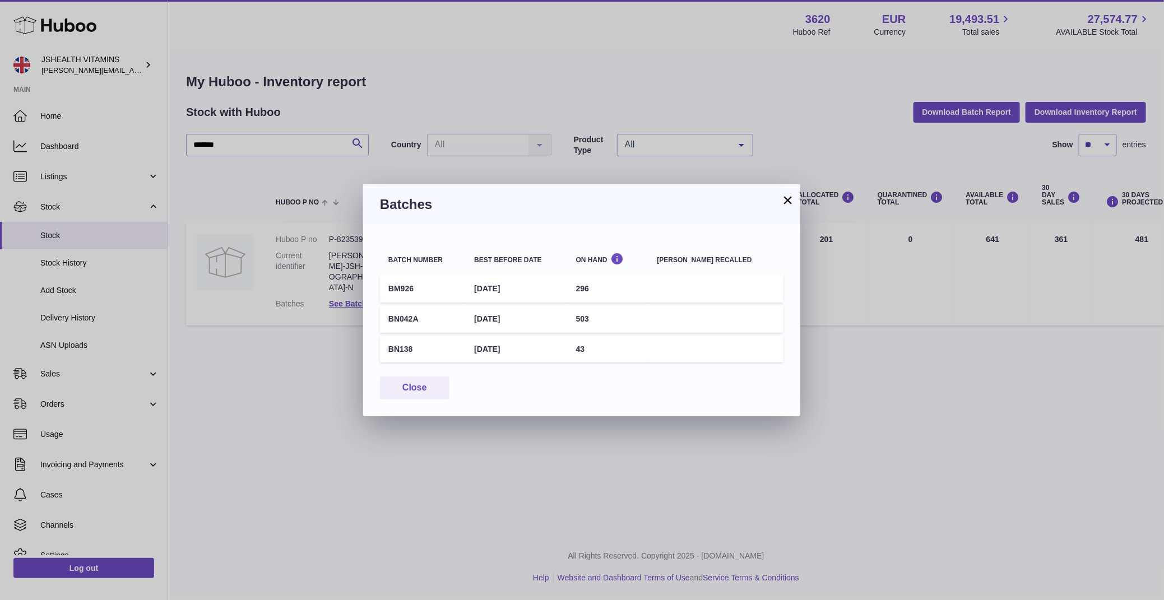
click at [511, 348] on td "[DATE]" at bounding box center [516, 349] width 101 height 27
click at [517, 324] on td "[DATE]" at bounding box center [516, 319] width 101 height 27
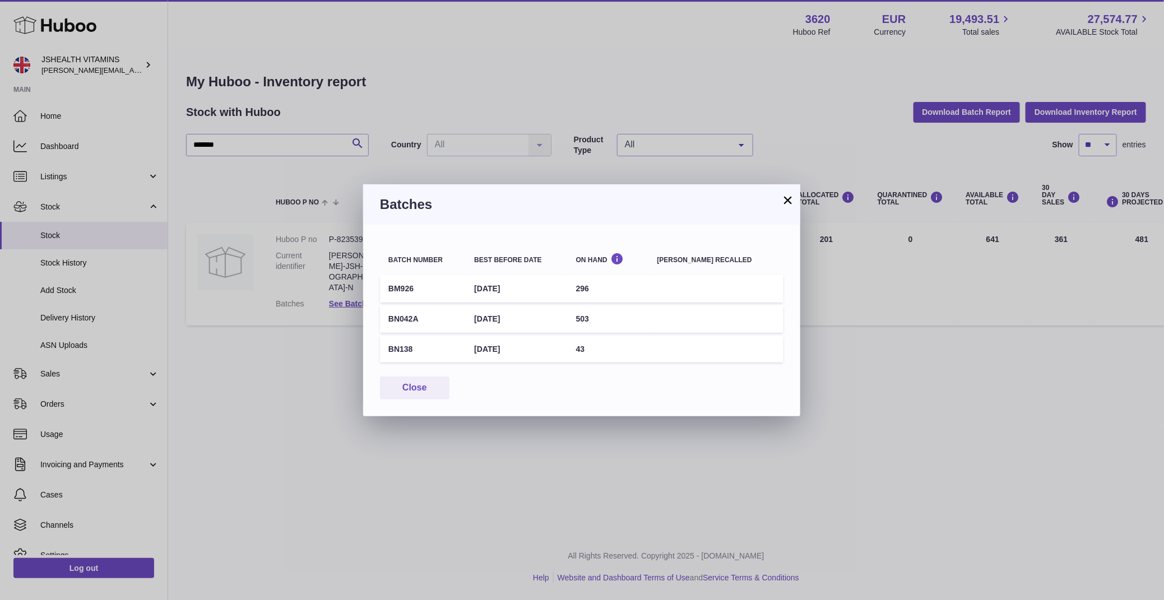
click at [517, 324] on td "[DATE]" at bounding box center [516, 319] width 101 height 27
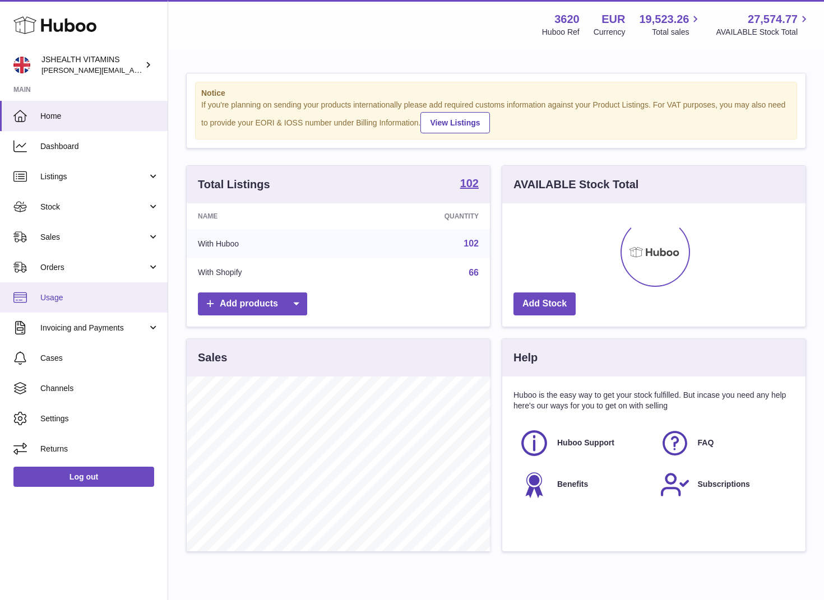
scroll to position [175, 303]
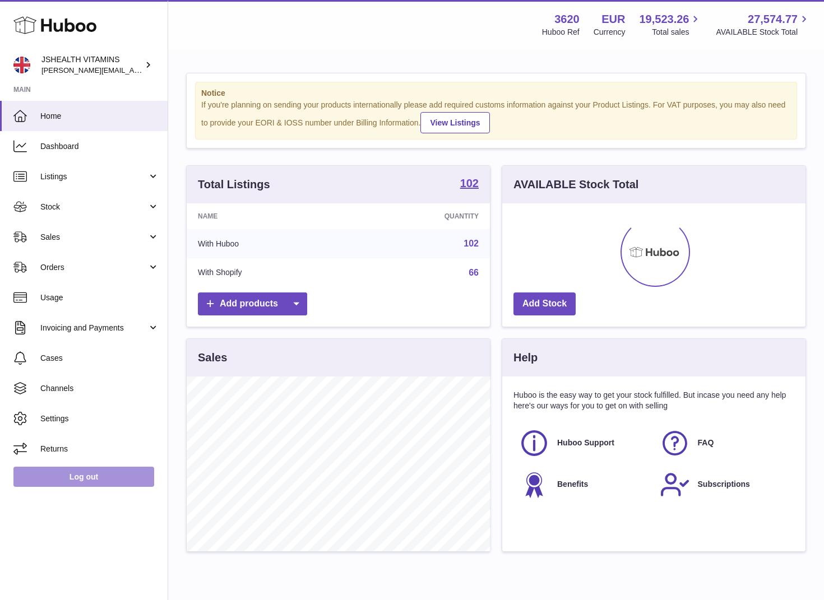
click at [120, 484] on link "Log out" at bounding box center [83, 477] width 141 height 20
